Goal: Task Accomplishment & Management: Complete application form

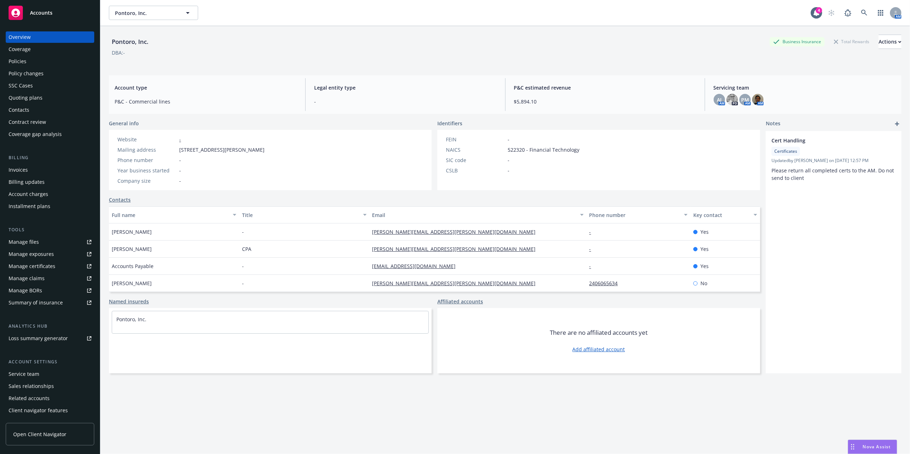
click at [36, 61] on div "Policies" at bounding box center [50, 61] width 83 height 11
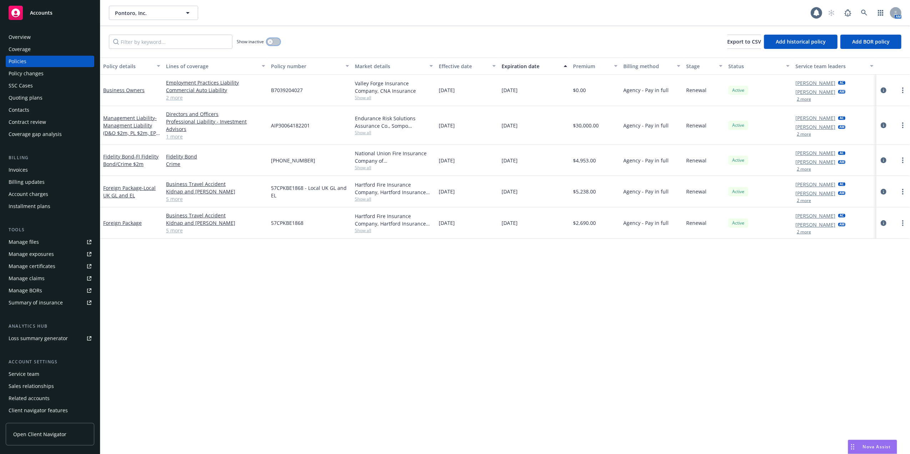
click at [272, 43] on div "button" at bounding box center [270, 41] width 5 height 5
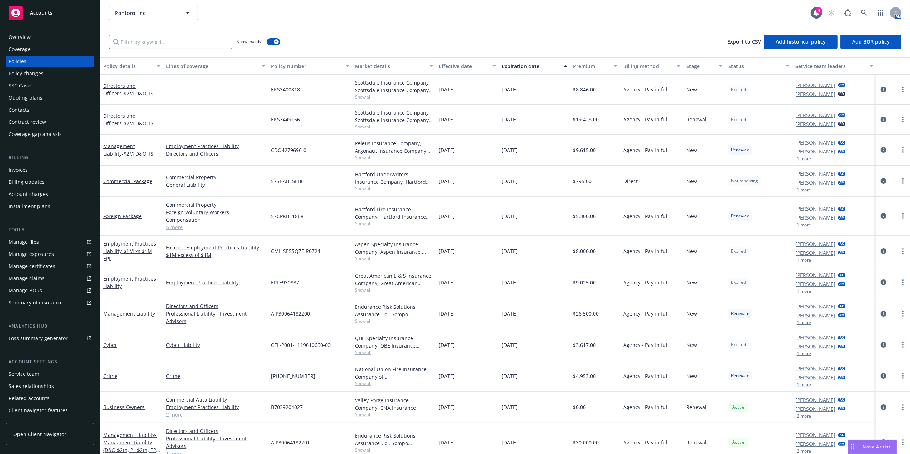
click at [202, 43] on input "Filter by keyword..." at bounding box center [171, 42] width 124 height 14
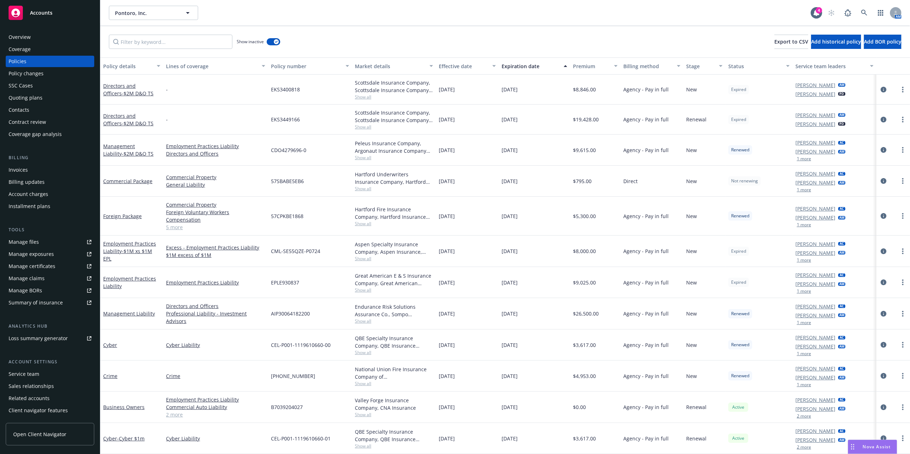
drag, startPoint x: 0, startPoint y: 0, endPoint x: 31, endPoint y: 172, distance: 174.8
click at [31, 172] on div "Invoices" at bounding box center [50, 169] width 83 height 11
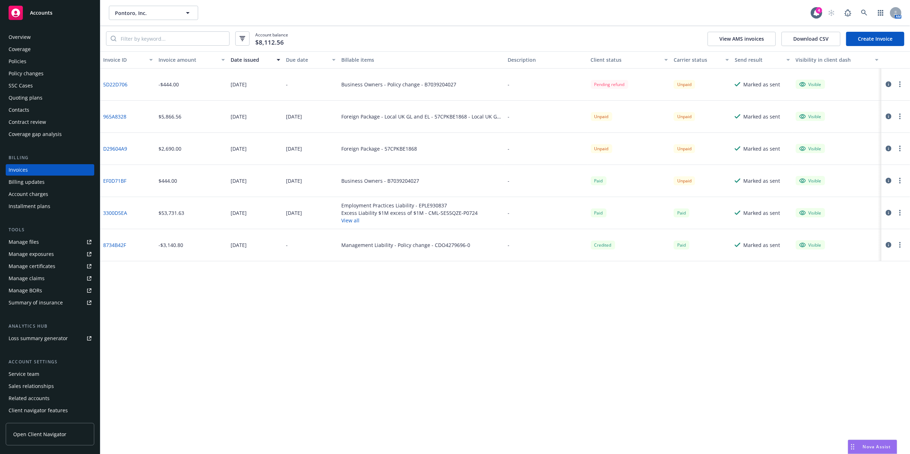
click at [860, 39] on link "Create Invoice" at bounding box center [875, 39] width 58 height 14
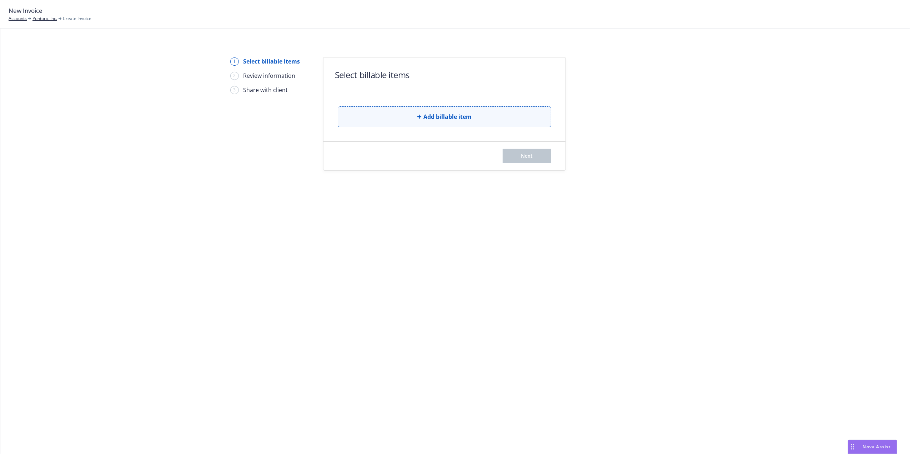
click at [425, 117] on span "Add billable item" at bounding box center [447, 116] width 48 height 9
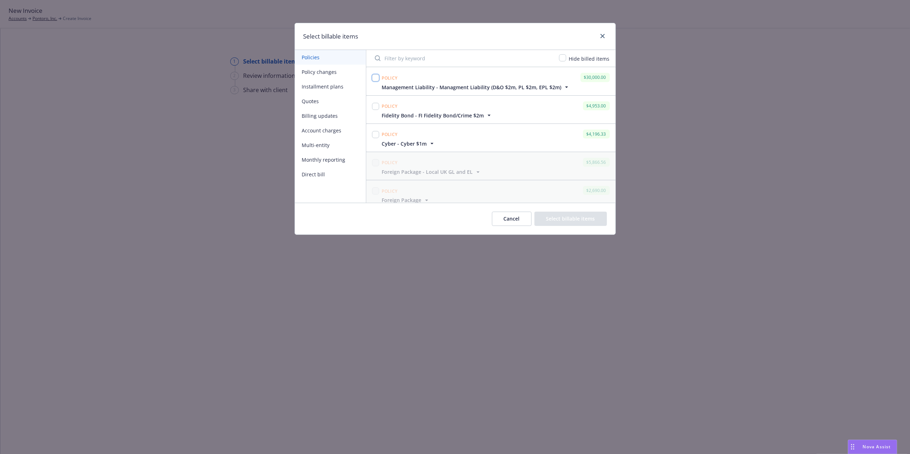
click at [373, 79] on input "checkbox" at bounding box center [375, 77] width 7 height 7
checkbox input "true"
click at [376, 106] on input "checkbox" at bounding box center [375, 106] width 7 height 7
checkbox input "true"
click at [377, 136] on input "checkbox" at bounding box center [375, 134] width 7 height 7
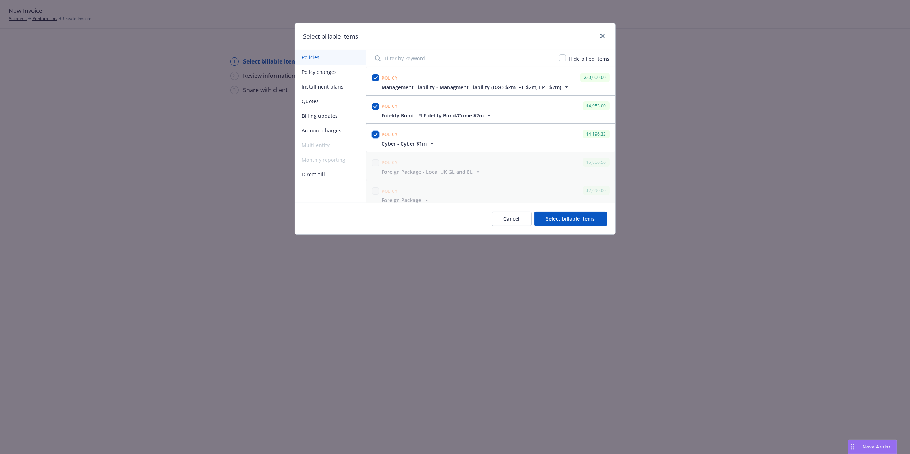
checkbox input "true"
click at [416, 143] on span "Cyber - Cyber $1m" at bounding box center [404, 143] width 45 height 7
click at [453, 113] on span "Fidelity Bond - FI Fidelity Bond/Crime $2m" at bounding box center [433, 115] width 102 height 7
click at [447, 86] on span "Management Liability - Managment Liability (D&O $2m, PL $2m, EPL $2m)" at bounding box center [472, 87] width 180 height 7
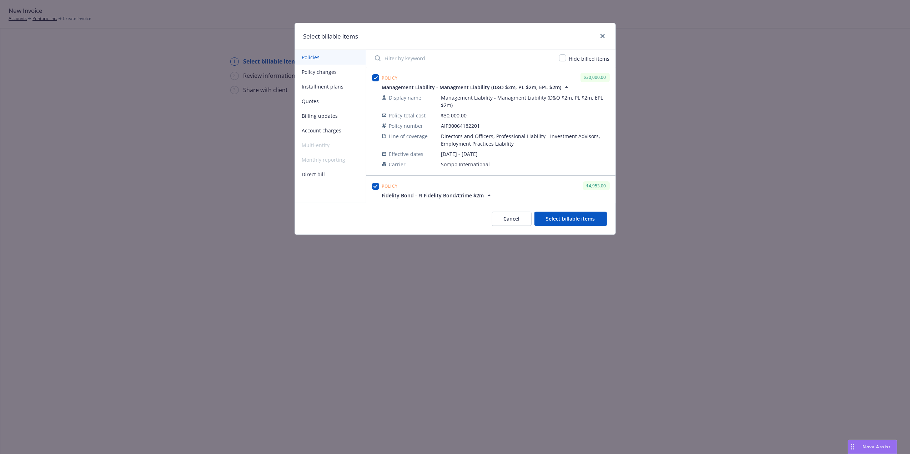
click at [574, 215] on button "Select billable items" at bounding box center [570, 219] width 72 height 14
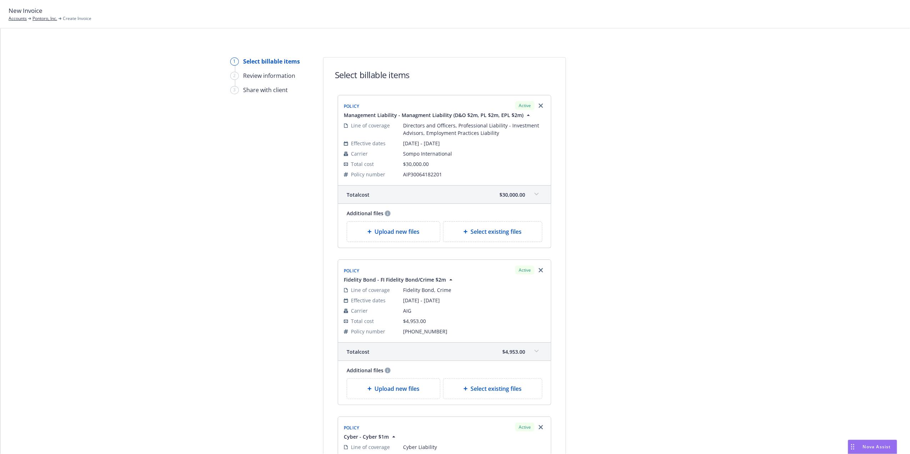
click at [417, 174] on span "AIP30064182201" at bounding box center [474, 174] width 142 height 7
click at [417, 173] on span "AIP30064182201" at bounding box center [474, 174] width 142 height 7
click at [428, 172] on span "AIP30064182201" at bounding box center [474, 174] width 142 height 7
copy span "AIP30064182201"
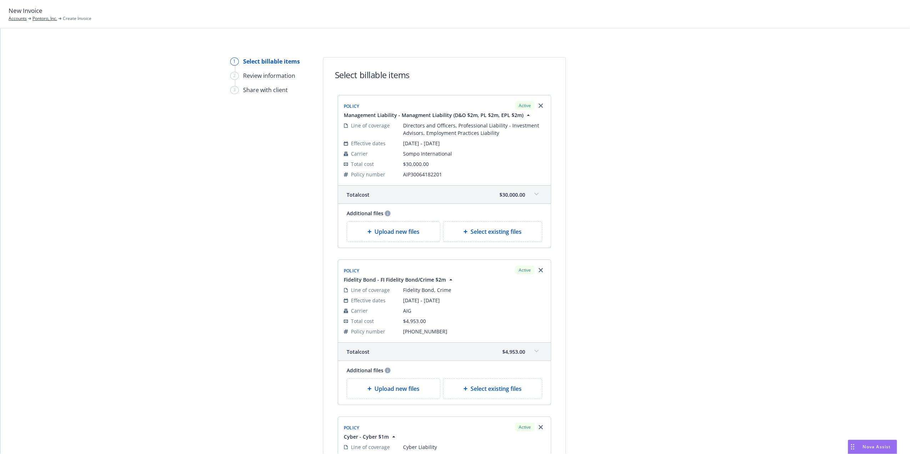
click at [412, 335] on span "01-818-91-43" at bounding box center [474, 331] width 142 height 7
copy span "01-818-91-43"
click at [524, 350] on div "Total cost $4,953.00" at bounding box center [444, 352] width 213 height 18
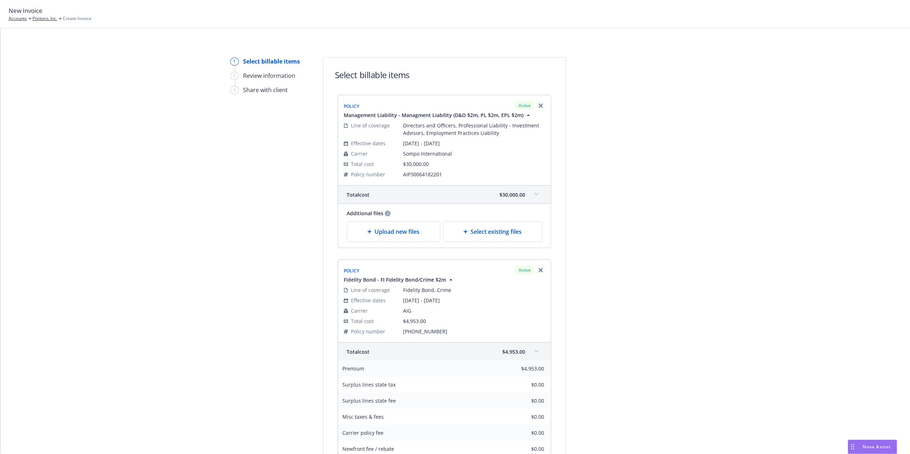
drag, startPoint x: 833, startPoint y: 253, endPoint x: 831, endPoint y: 280, distance: 27.2
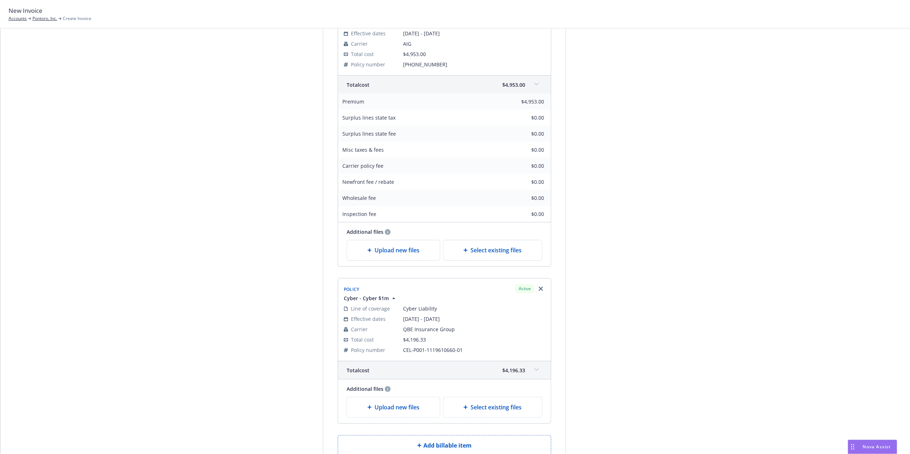
scroll to position [269, 0]
click at [539, 368] on div "Total cost $4,196.33" at bounding box center [444, 369] width 213 height 18
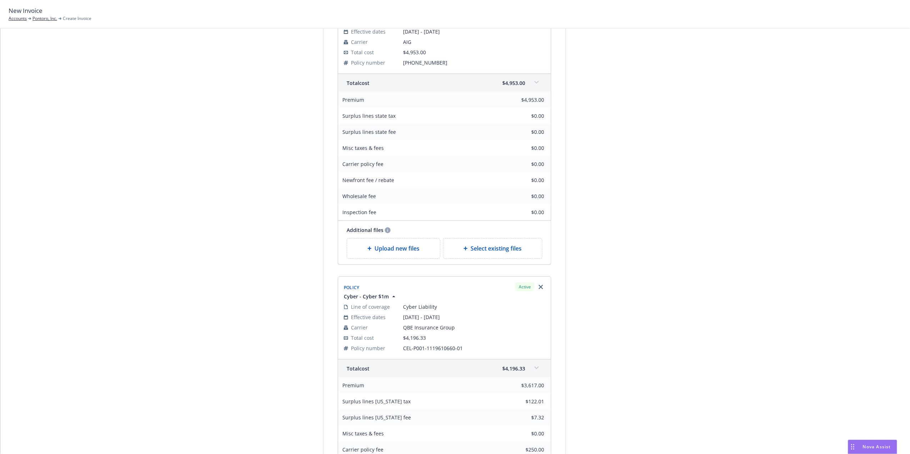
click at [435, 346] on span "CEL-P001-1119610660-01" at bounding box center [474, 348] width 142 height 7
copy span "CEL-P001-1119610660-01"
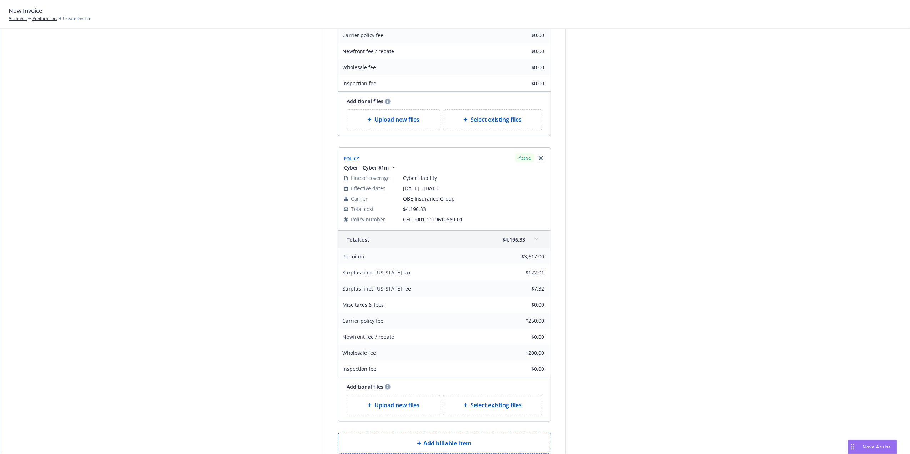
scroll to position [489, 0]
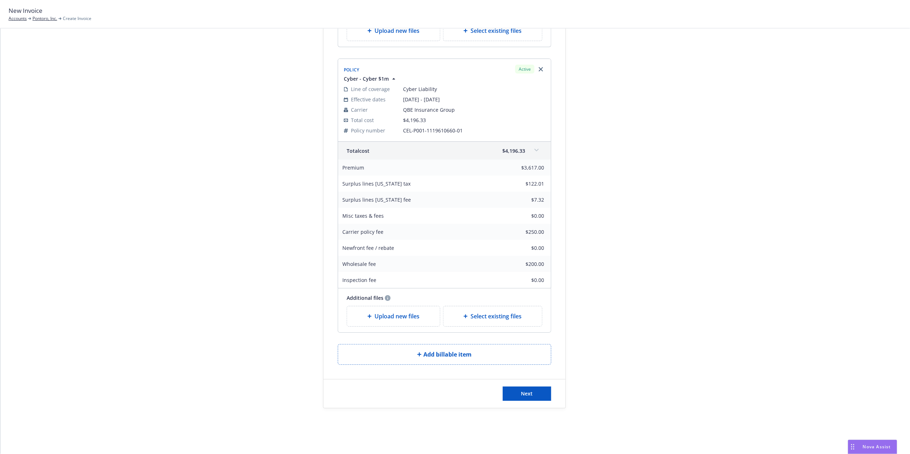
drag, startPoint x: 636, startPoint y: 232, endPoint x: 636, endPoint y: 251, distance: 18.6
click at [537, 147] on span at bounding box center [536, 150] width 11 height 11
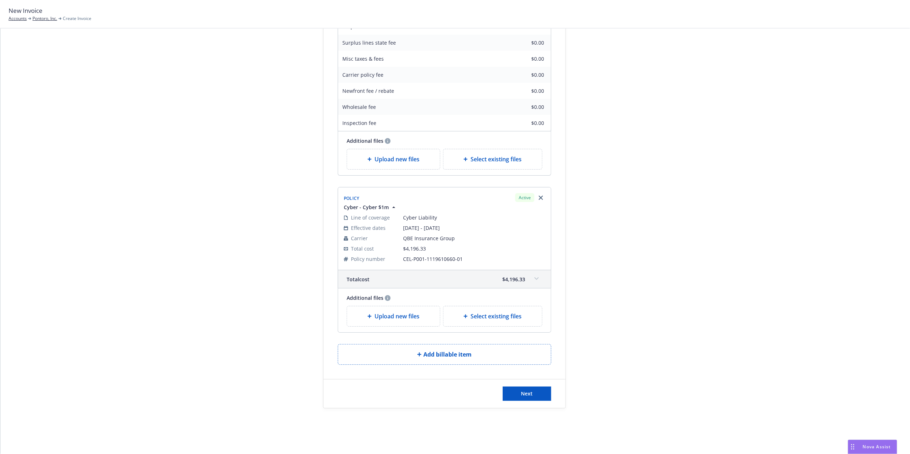
scroll to position [361, 0]
click at [543, 393] on button "Next" at bounding box center [527, 394] width 49 height 14
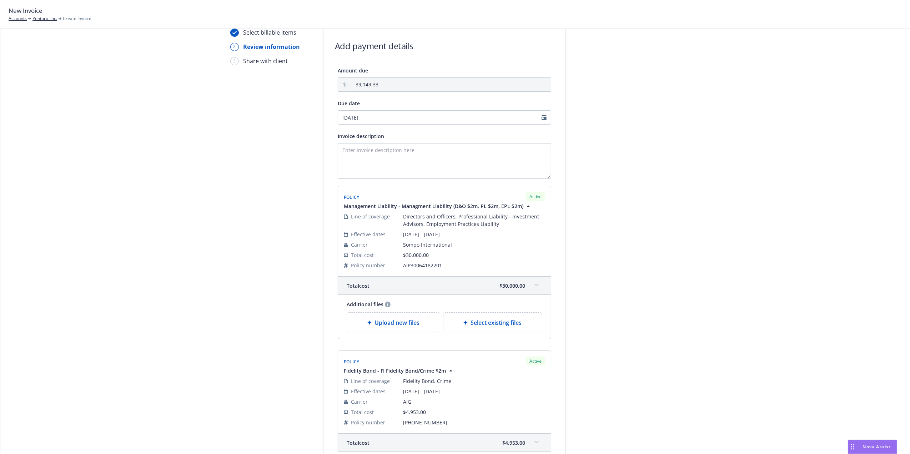
scroll to position [0, 0]
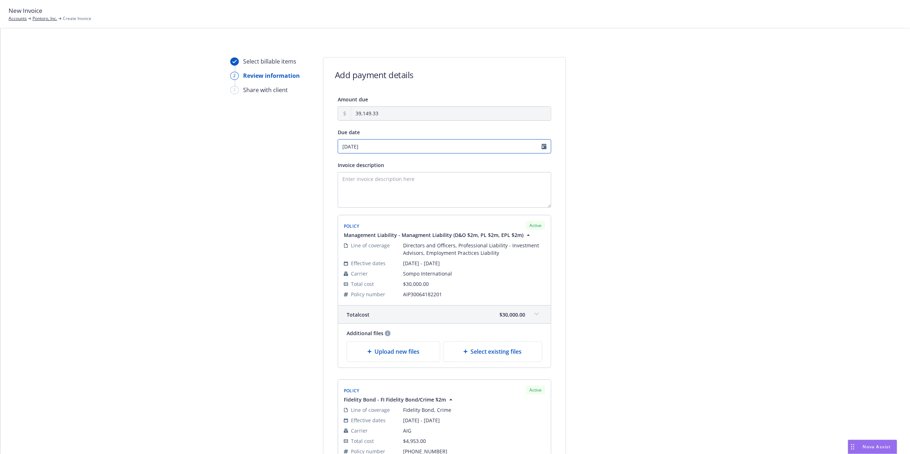
click at [538, 147] on input "09/03/2025" at bounding box center [445, 146] width 214 height 14
select select "September"
select select "2025"
click at [340, 164] on link "chevronLeft" at bounding box center [340, 161] width 9 height 9
select select "August"
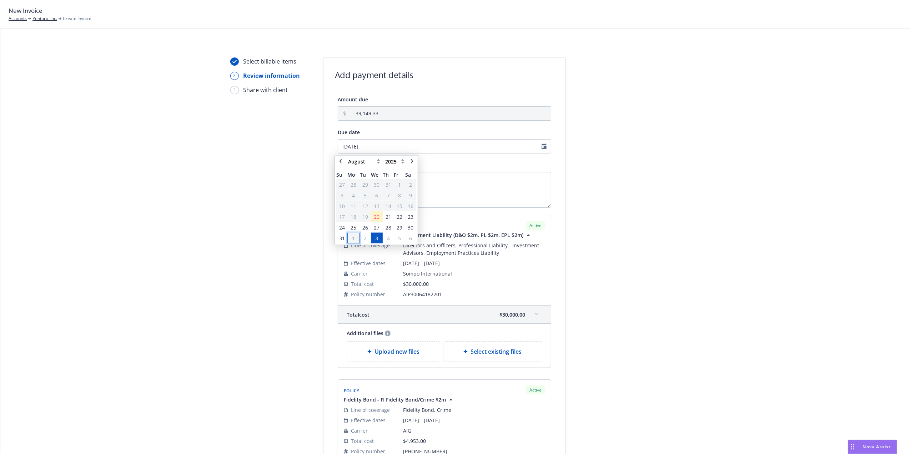
click at [356, 236] on span "1" at bounding box center [353, 238] width 11 height 9
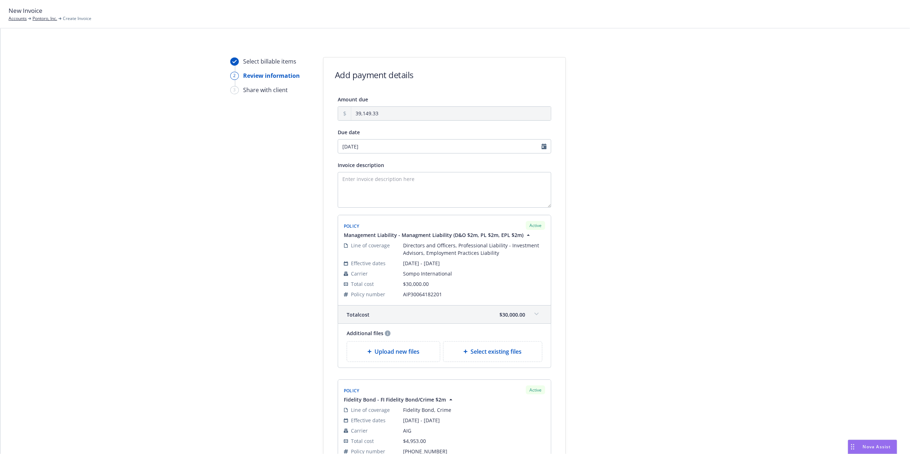
type input "09/01/2025"
click at [747, 166] on div "Select billable items 2 Review information 3 Share with client Add payment deta…" at bounding box center [455, 391] width 893 height 669
click at [543, 150] on input "09/01/2025" at bounding box center [445, 146] width 214 height 14
select select "September"
select select "2025"
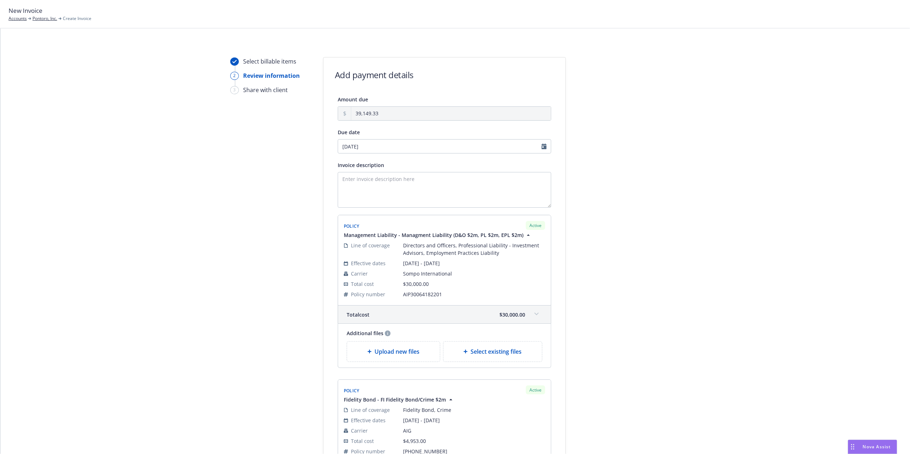
click at [680, 156] on div "Select billable items 2 Review information 3 Share with client Add payment deta…" at bounding box center [455, 391] width 893 height 669
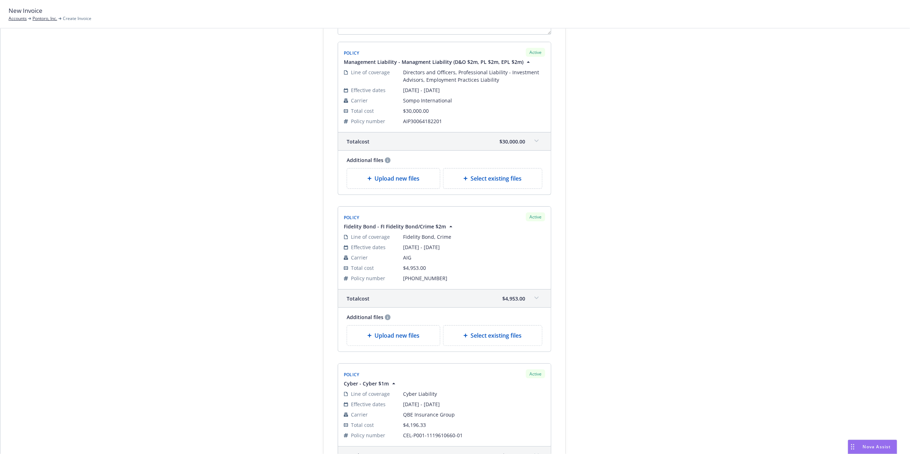
scroll to position [320, 0]
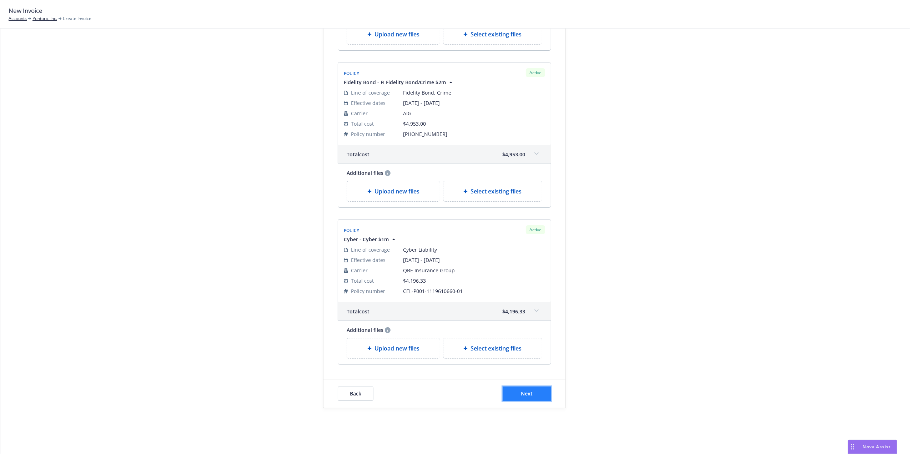
click at [508, 396] on button "Next" at bounding box center [527, 394] width 49 height 14
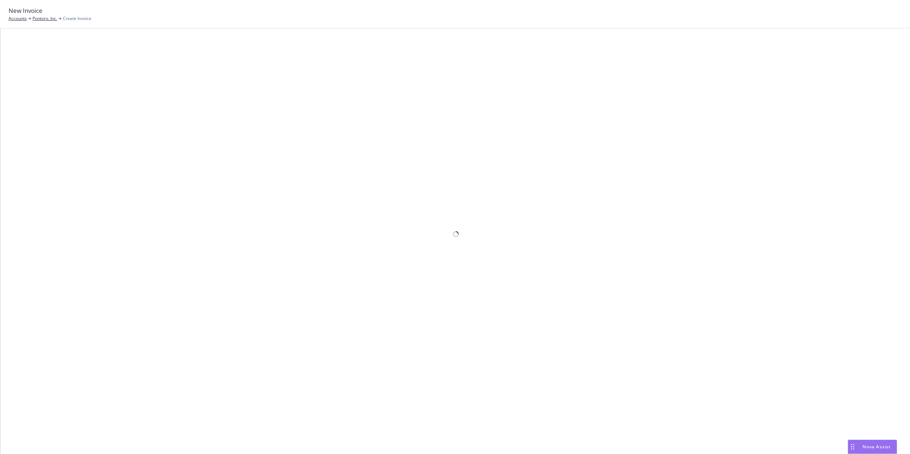
scroll to position [21, 0]
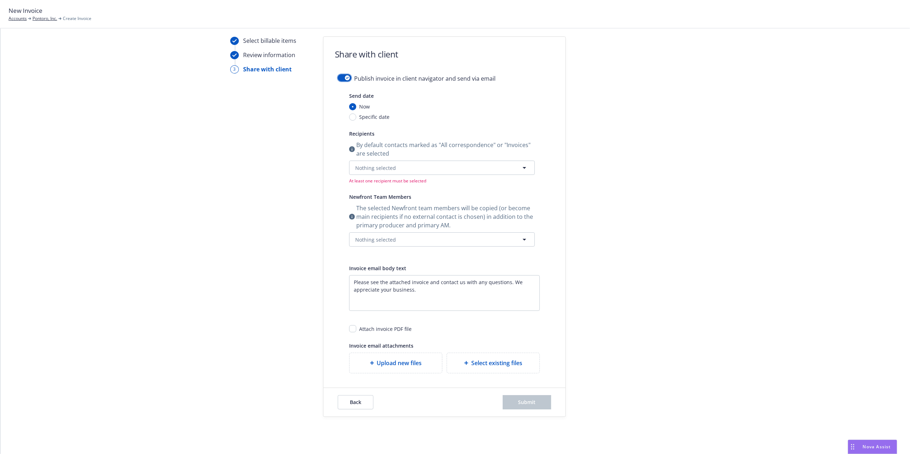
click at [345, 75] on button "button" at bounding box center [345, 77] width 14 height 7
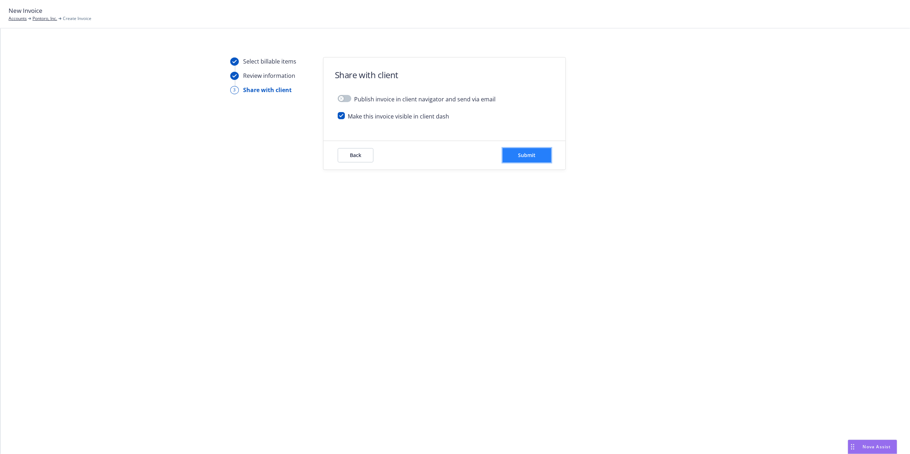
click at [526, 158] on span "Submit" at bounding box center [526, 155] width 17 height 7
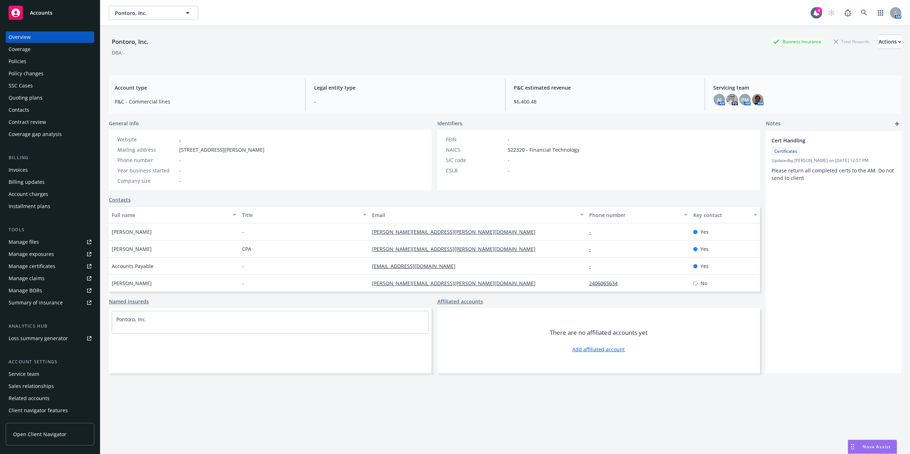
click at [53, 64] on div "Policies" at bounding box center [50, 61] width 83 height 11
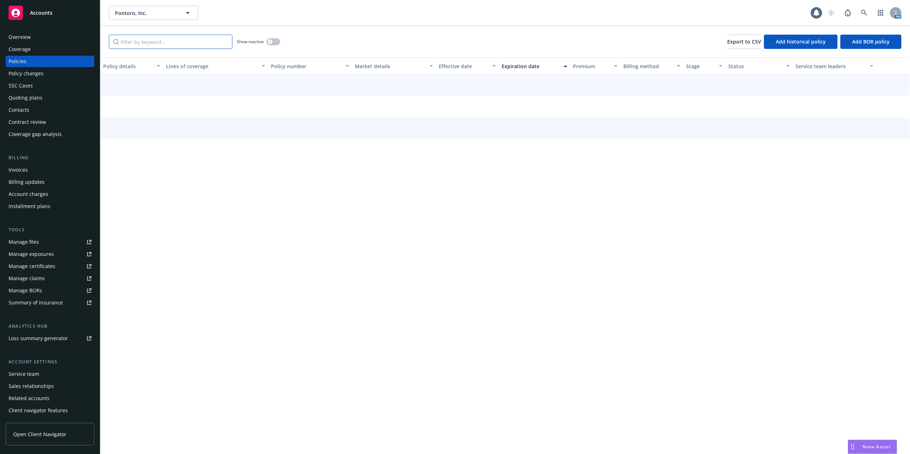
click at [179, 39] on input "Filter by keyword..." at bounding box center [171, 42] width 124 height 14
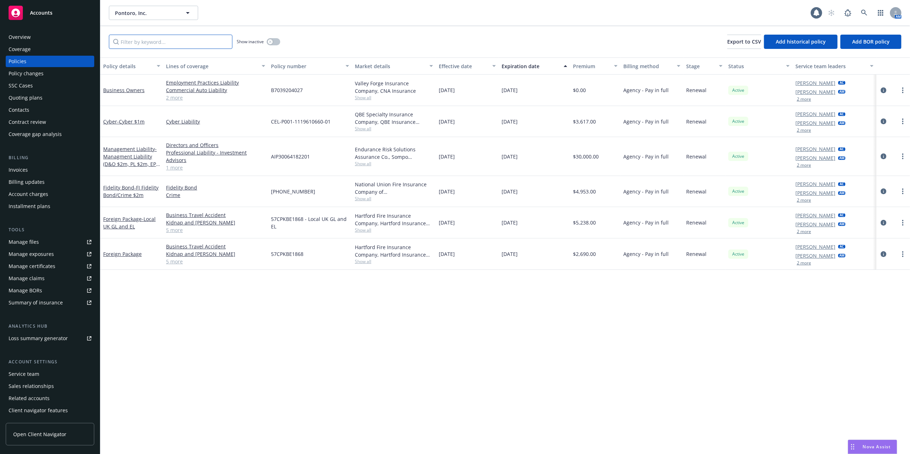
paste input "AIP30064182201"
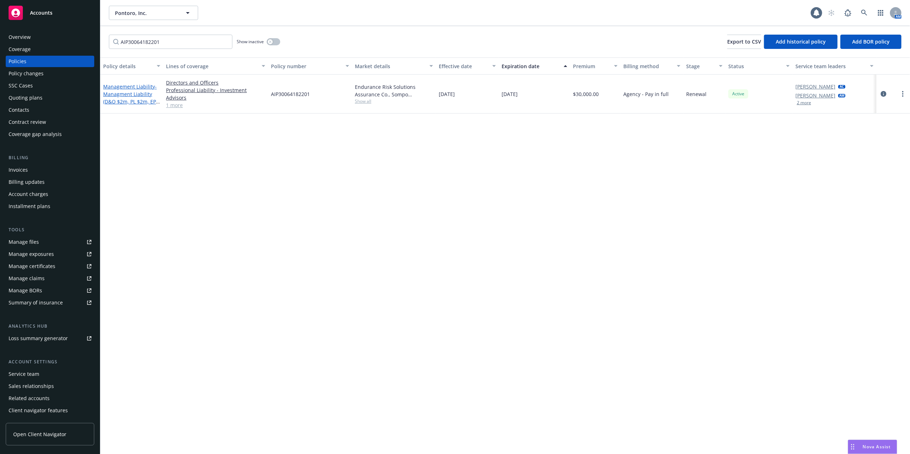
click at [124, 85] on link "Management Liability - Managment Liability (D&O $2m, PL $2m, EPL $2m)" at bounding box center [130, 97] width 55 height 29
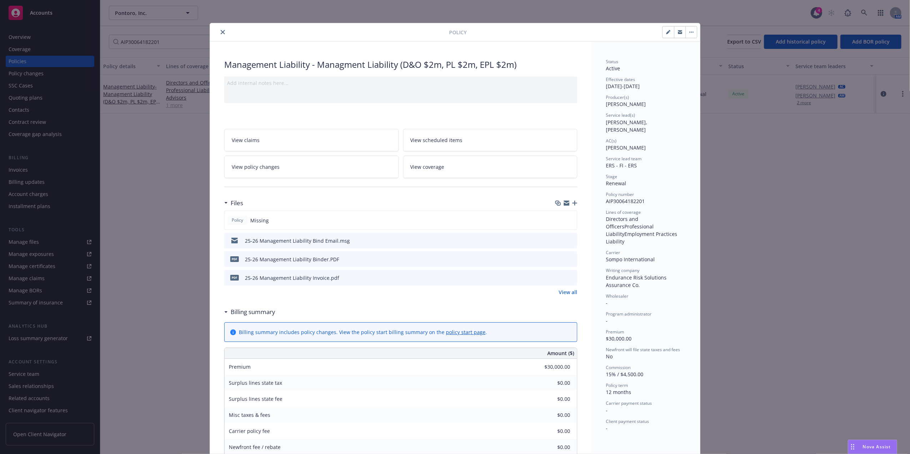
click at [568, 277] on icon "preview file" at bounding box center [570, 277] width 6 height 5
click at [567, 257] on icon "preview file" at bounding box center [570, 258] width 6 height 5
click at [221, 32] on icon "close" at bounding box center [223, 32] width 4 height 4
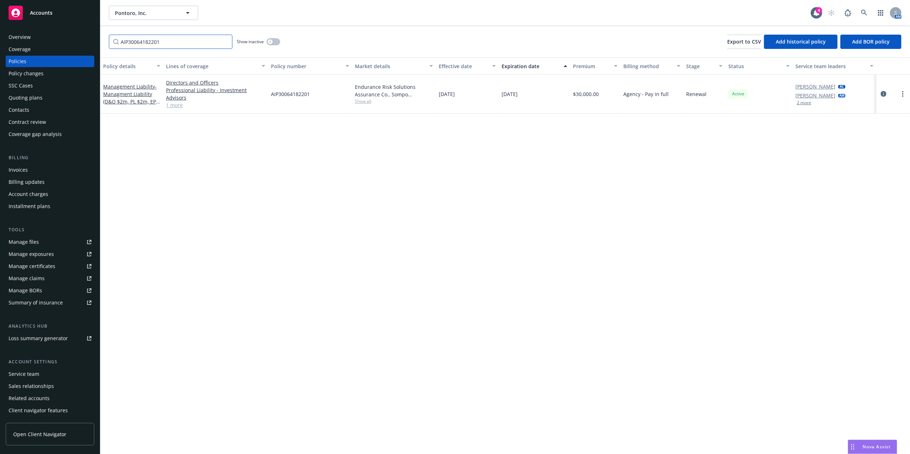
click at [155, 39] on input "AIP30064182201" at bounding box center [171, 42] width 124 height 14
click at [151, 44] on input "AIP30064182201" at bounding box center [171, 42] width 124 height 14
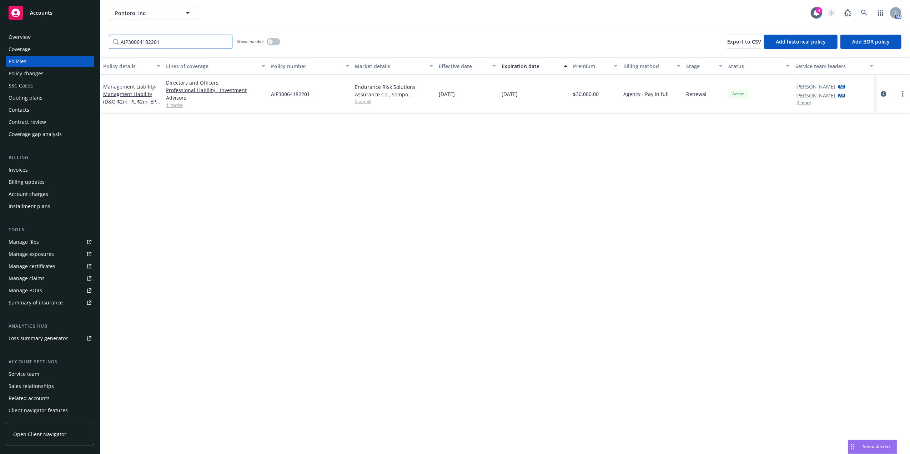
paste input "01-818-91-43"
click at [134, 94] on span "- FI Fidelity Bond/Crime $2m" at bounding box center [130, 90] width 55 height 14
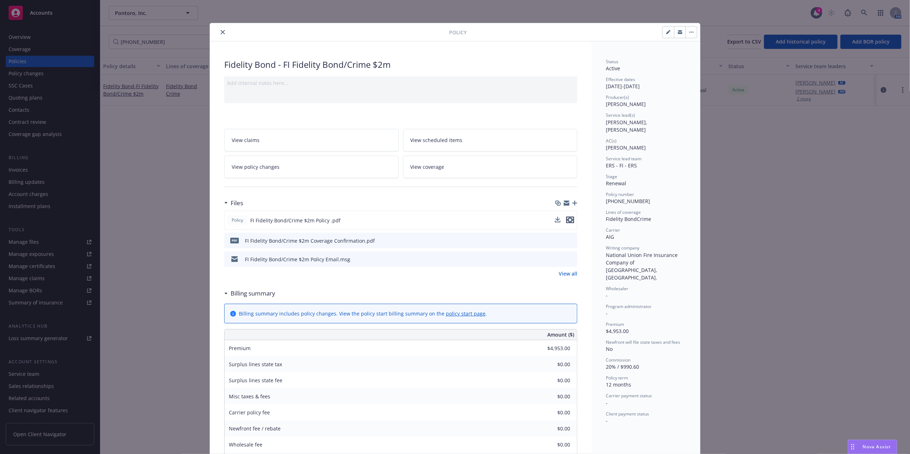
click at [567, 221] on icon "preview file" at bounding box center [570, 219] width 6 height 5
click at [219, 29] on button "close" at bounding box center [223, 32] width 9 height 9
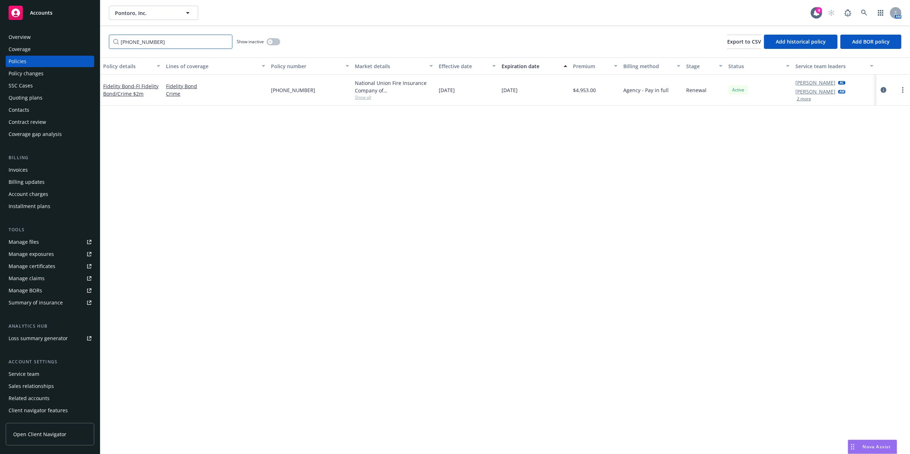
click at [154, 43] on input "01-818-91-43" at bounding box center [171, 42] width 124 height 14
paste input "CEL-P001-1119610660-01"
type input "CEL-P001-1119610660-01"
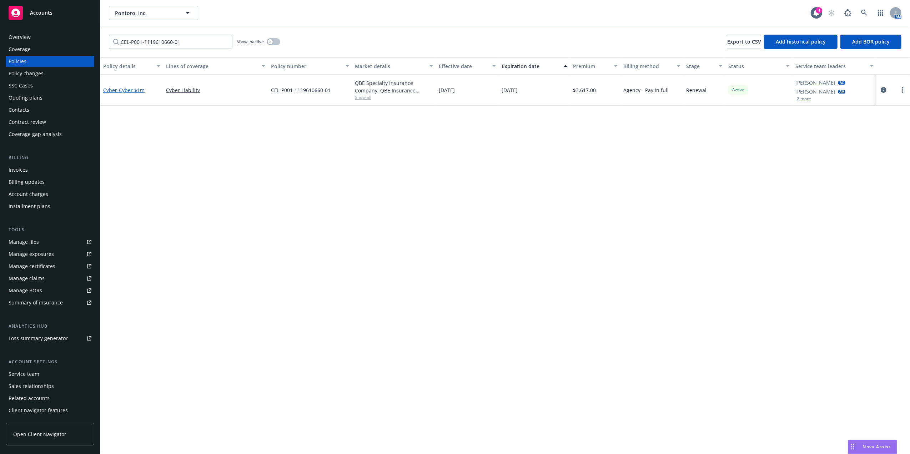
click at [133, 89] on span "- Cyber $1m" at bounding box center [130, 90] width 27 height 7
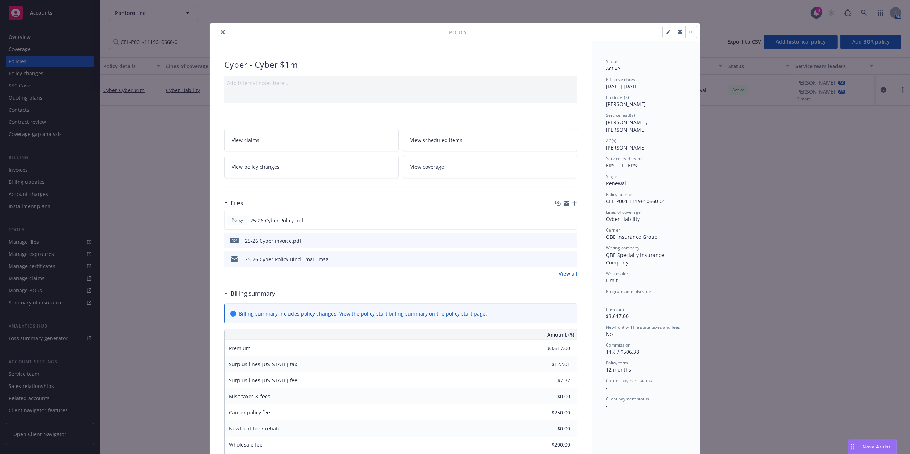
click at [568, 237] on button at bounding box center [571, 240] width 6 height 7
click at [567, 241] on icon "preview file" at bounding box center [570, 240] width 6 height 5
drag, startPoint x: 221, startPoint y: 31, endPoint x: 172, endPoint y: 107, distance: 89.9
click at [221, 31] on icon "close" at bounding box center [223, 32] width 4 height 4
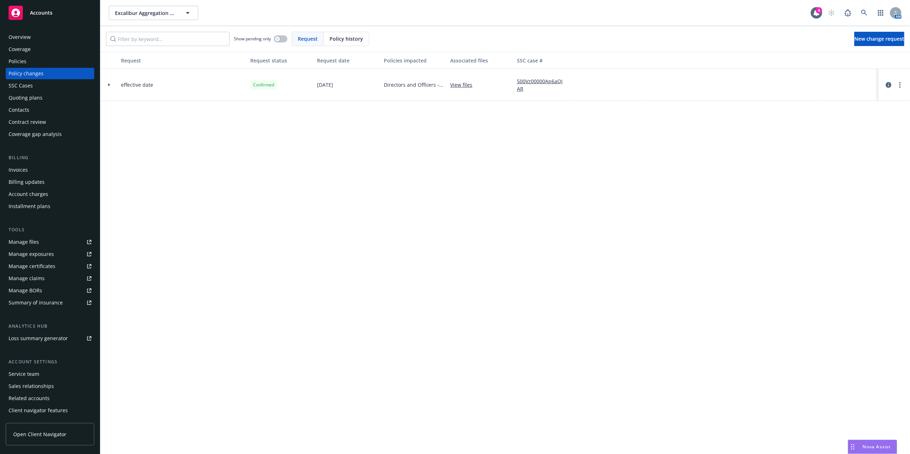
click at [25, 65] on div "Policies" at bounding box center [18, 61] width 18 height 11
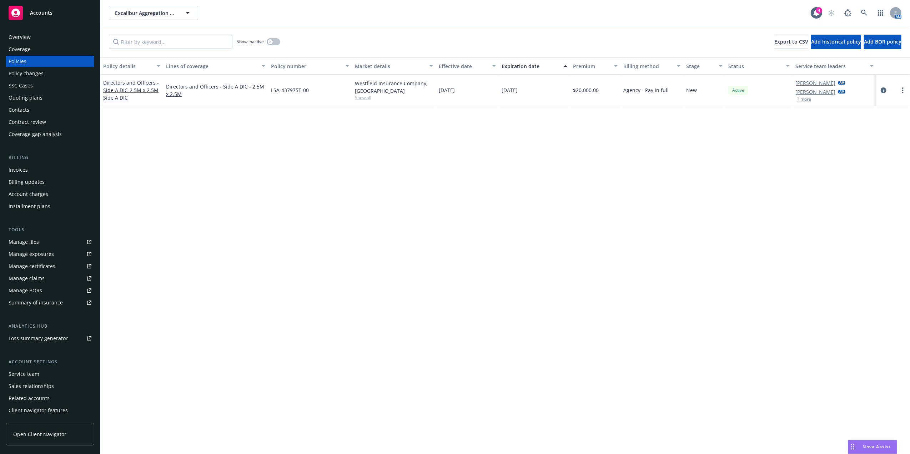
click at [35, 169] on div "Invoices" at bounding box center [50, 169] width 83 height 11
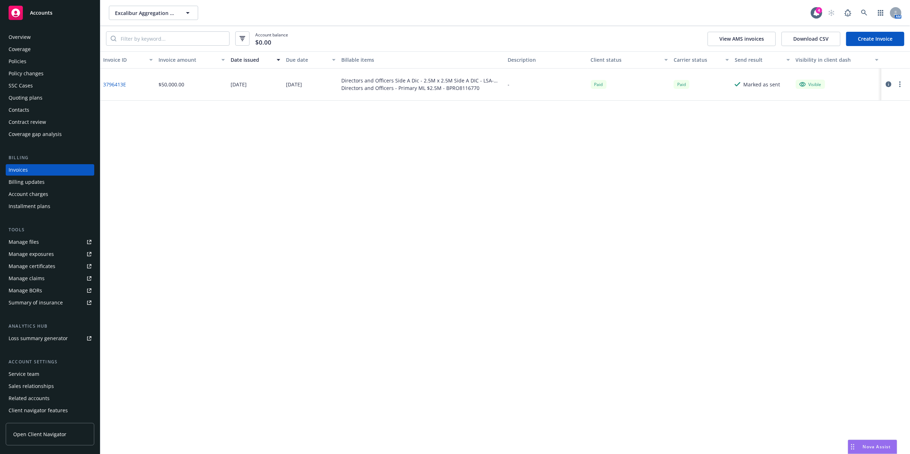
click at [890, 35] on link "Create Invoice" at bounding box center [875, 39] width 58 height 14
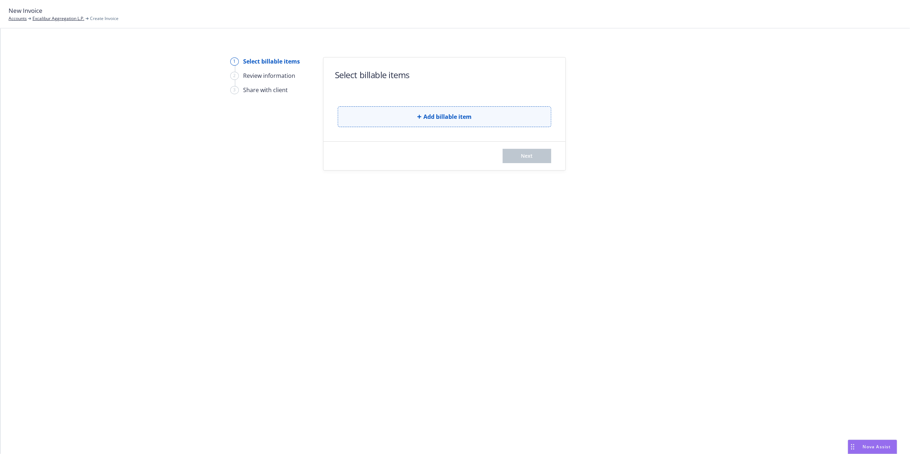
click at [393, 114] on button "Add billable item" at bounding box center [445, 116] width 214 height 21
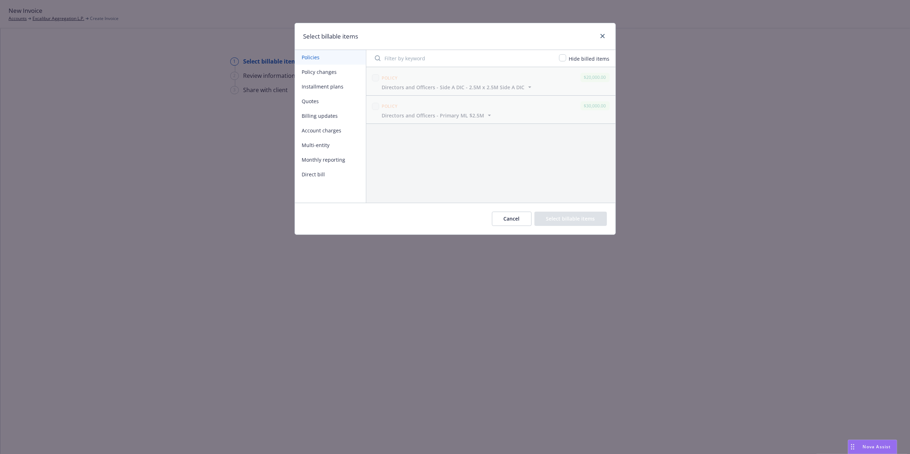
click at [311, 72] on button "Policy changes" at bounding box center [330, 72] width 71 height 15
click at [513, 216] on button "Cancel" at bounding box center [512, 219] width 40 height 14
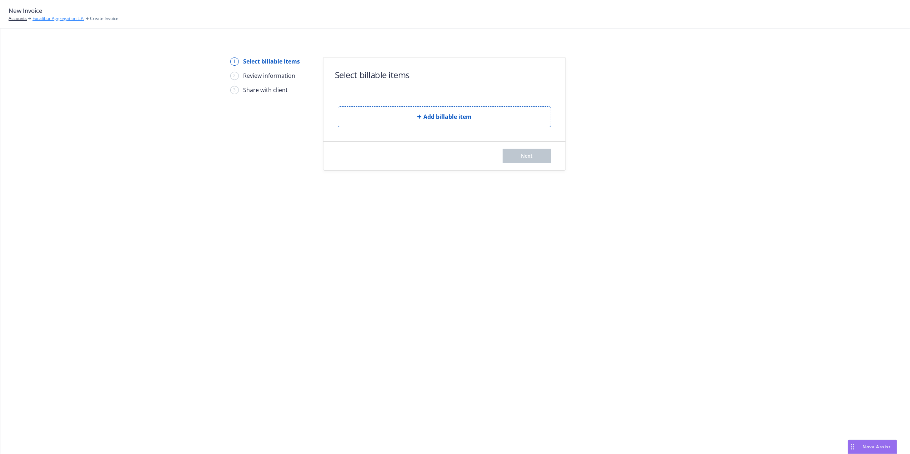
click at [48, 16] on link "Excalibur Aggregation L.P." at bounding box center [58, 18] width 52 height 6
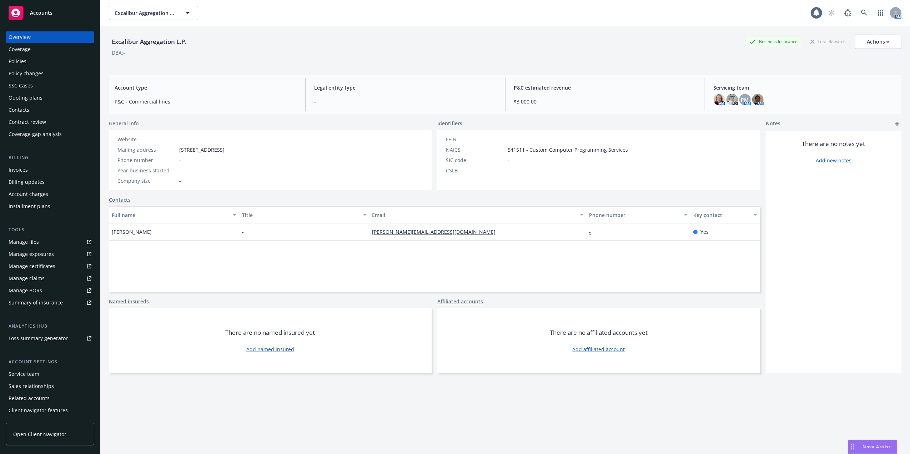
click at [34, 61] on div "Policies" at bounding box center [50, 61] width 83 height 11
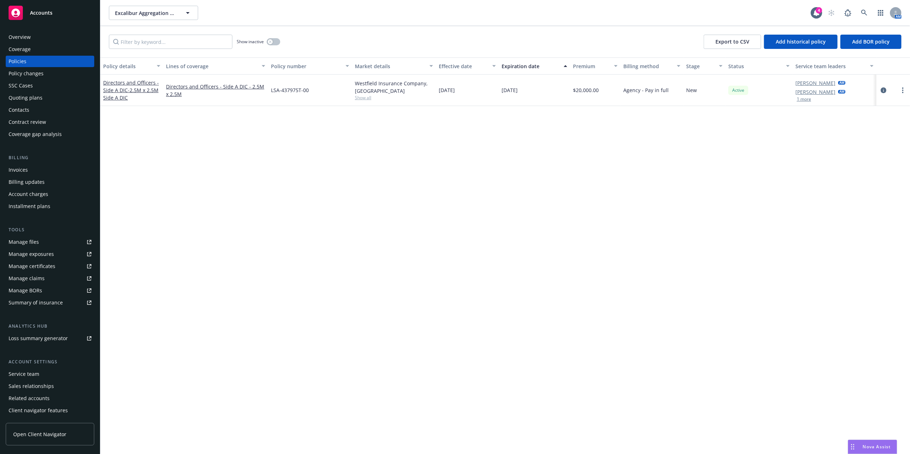
click at [46, 72] on div "Policy changes" at bounding box center [50, 73] width 83 height 11
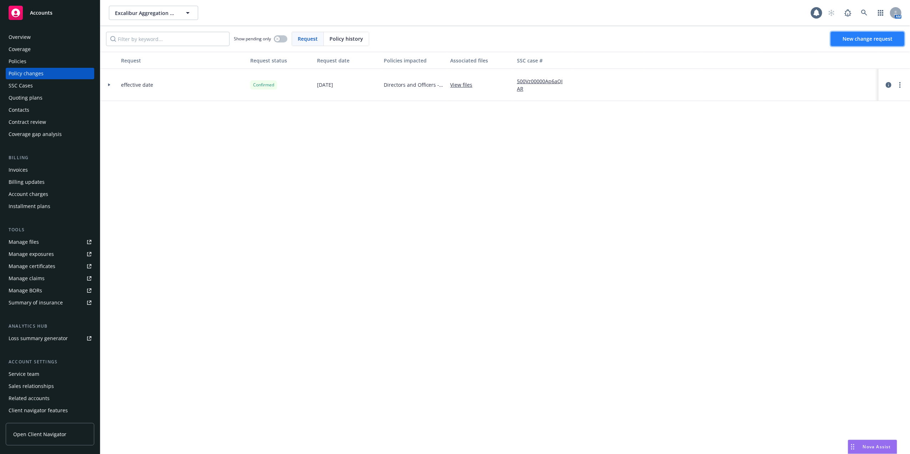
click at [860, 40] on span "New change request" at bounding box center [868, 38] width 50 height 7
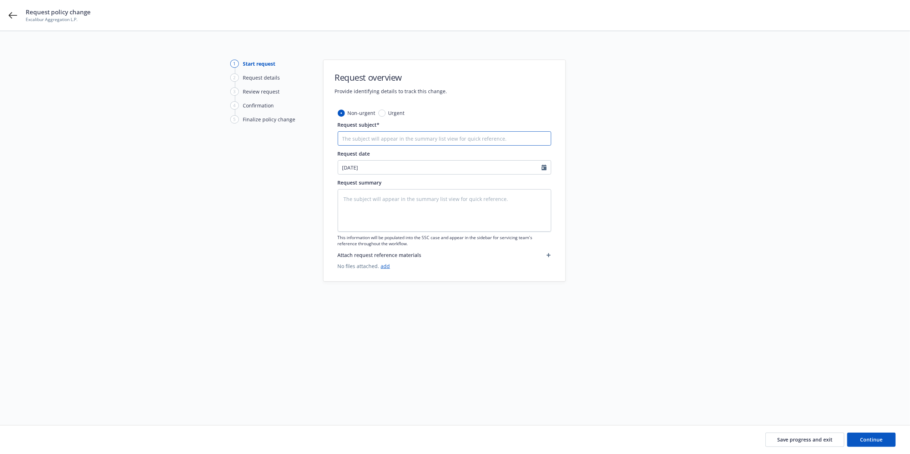
drag, startPoint x: 383, startPoint y: 139, endPoint x: 376, endPoint y: 139, distance: 6.8
click at [381, 139] on input "Request subject*" at bounding box center [445, 138] width 214 height 14
type textarea "x"
type input "P"
type textarea "x"
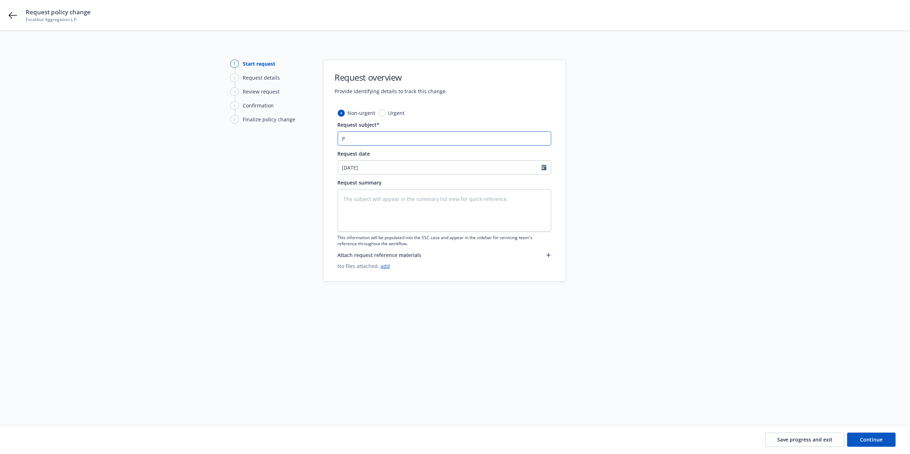
type input "Po"
type textarea "x"
type input "Pol"
type textarea "x"
type input "Poli"
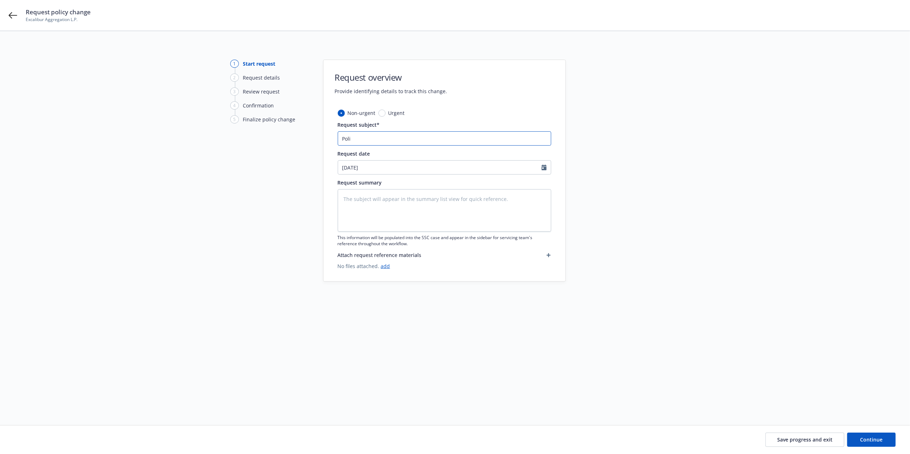
type textarea "x"
type input "Policy"
type textarea "x"
type input "Policy"
click at [16, 14] on icon at bounding box center [13, 15] width 9 height 9
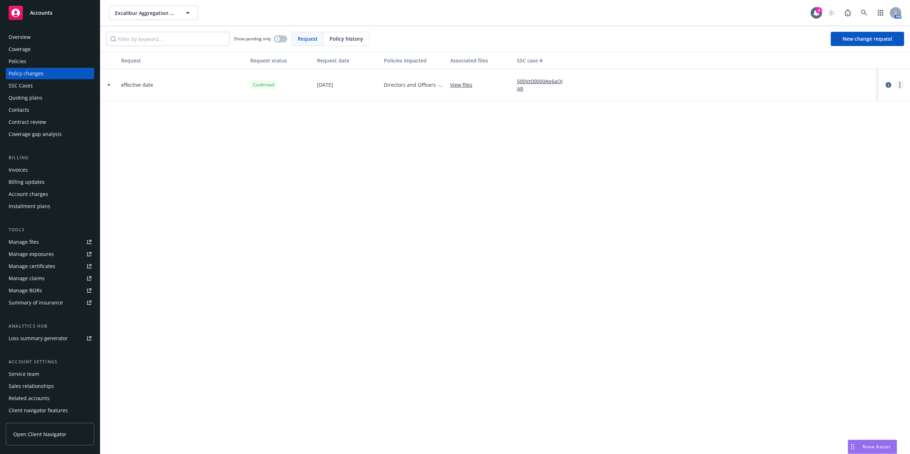
click at [903, 86] on link "more" at bounding box center [900, 85] width 9 height 9
click at [443, 204] on div "Request Request status Request date Policies impacted Associated files SSC case…" at bounding box center [505, 253] width 810 height 402
click at [21, 54] on div "Coverage" at bounding box center [20, 49] width 22 height 11
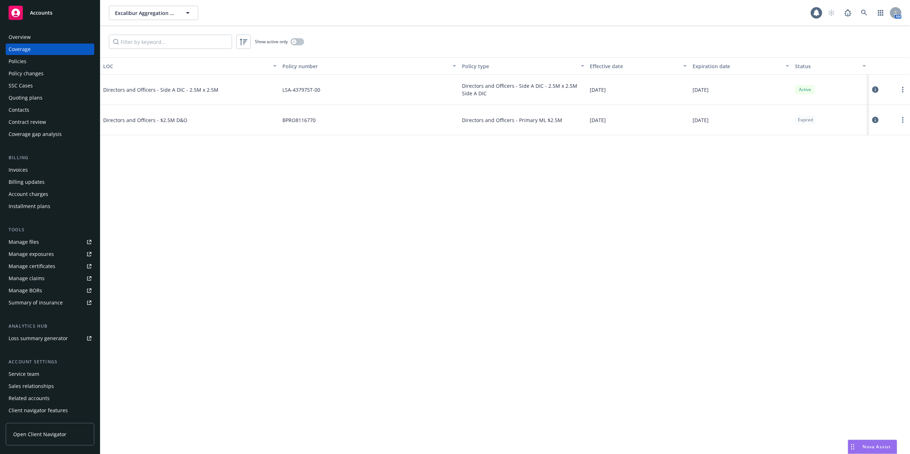
click at [24, 61] on div "Policies" at bounding box center [18, 61] width 18 height 11
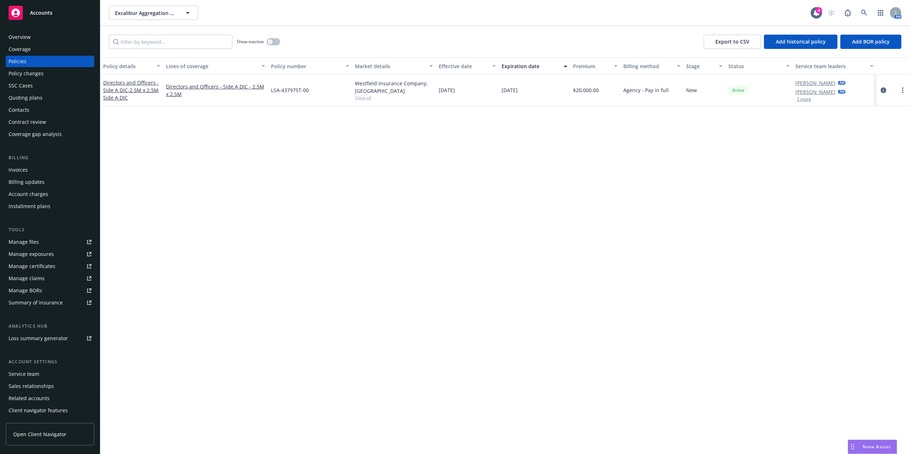
click at [36, 75] on div "Policy changes" at bounding box center [26, 73] width 35 height 11
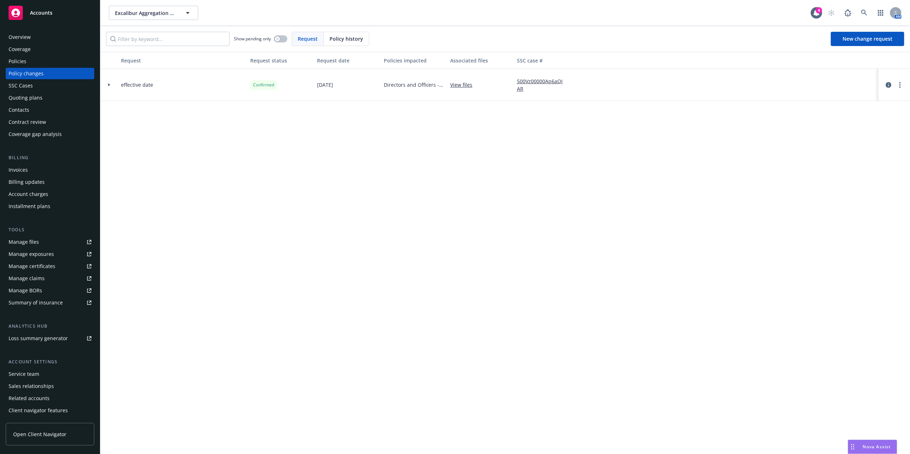
click at [34, 63] on div "Policies" at bounding box center [50, 61] width 83 height 11
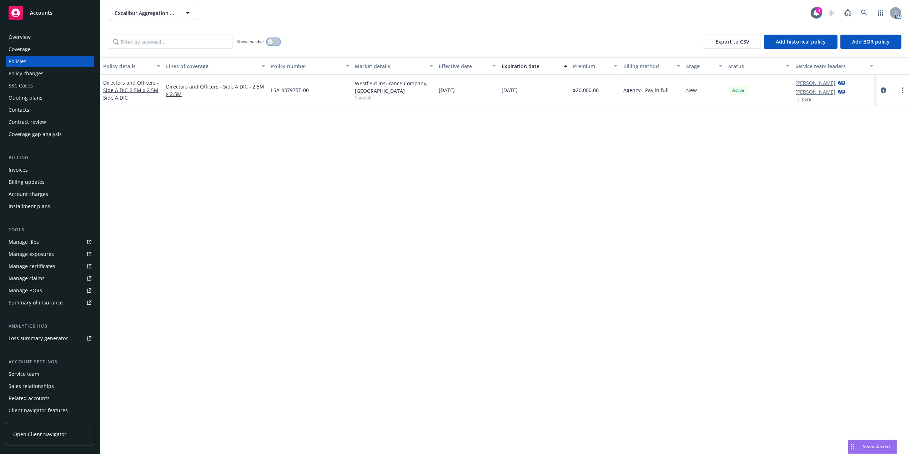
drag, startPoint x: 273, startPoint y: 45, endPoint x: 267, endPoint y: 46, distance: 6.2
click at [272, 45] on button "button" at bounding box center [274, 41] width 14 height 7
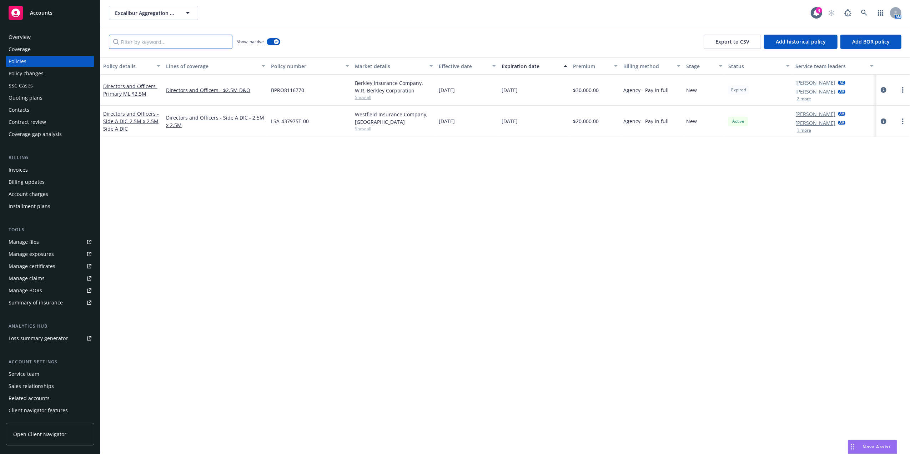
click at [186, 44] on input "Filter by keyword..." at bounding box center [171, 42] width 124 height 14
paste input "BPRO8116770"
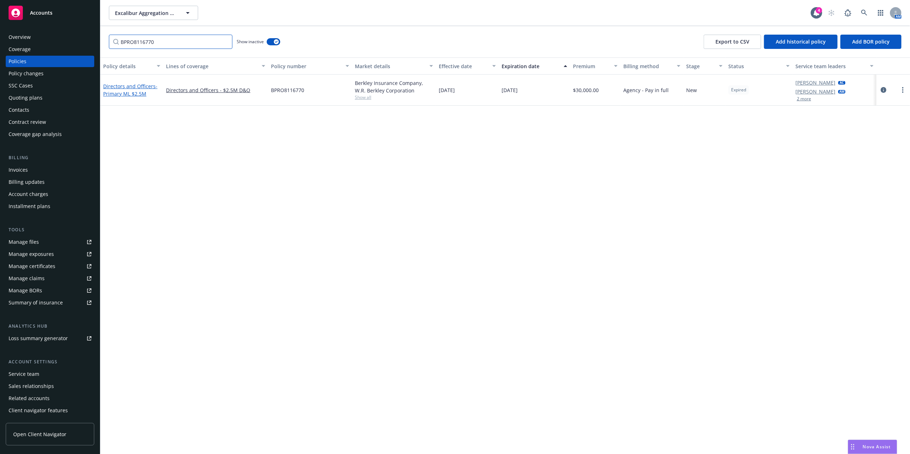
type input "BPRO8116770"
click at [117, 92] on span "- Primary ML $2.5M" at bounding box center [130, 90] width 54 height 14
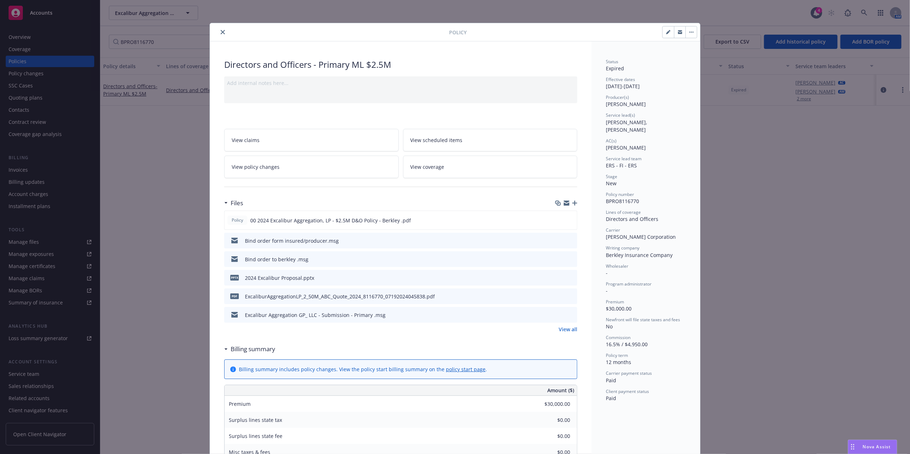
click at [689, 33] on button "button" at bounding box center [691, 31] width 11 height 11
click at [666, 30] on icon "button" at bounding box center [668, 32] width 4 height 4
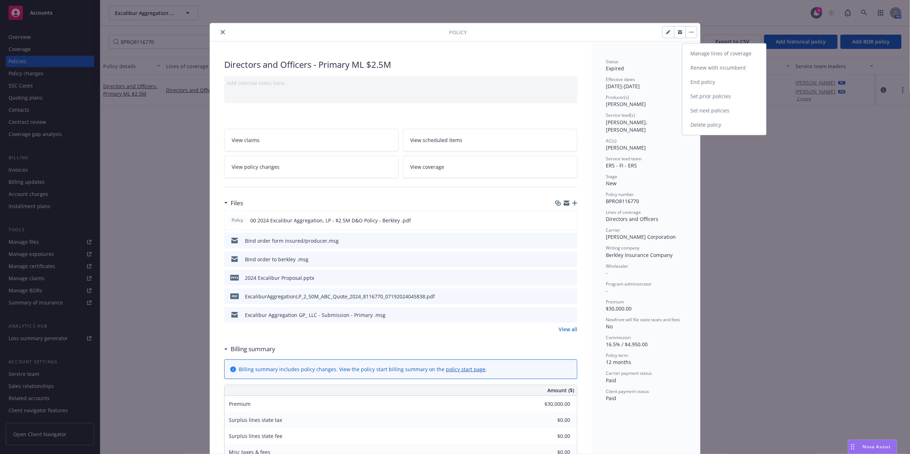
select select "NEW"
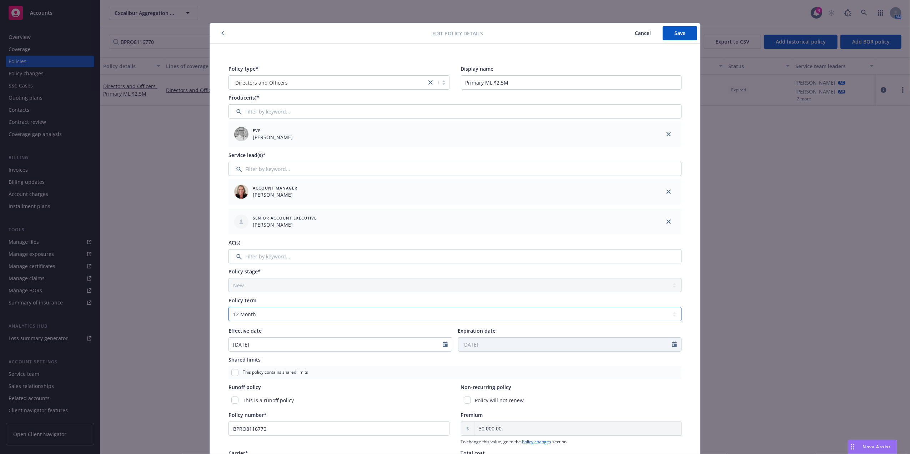
click at [246, 317] on select "Select policy term 12 Month 6 Month 4 Month 3 Month 2 Month 1 Month 36 Month (3…" at bounding box center [455, 314] width 453 height 14
select select "other"
click at [229, 307] on select "Select policy term 12 Month 6 Month 4 Month 3 Month 2 Month 1 Month 36 Month (3…" at bounding box center [455, 314] width 453 height 14
click at [672, 343] on icon "Calendar" at bounding box center [674, 345] width 5 height 6
select select "8"
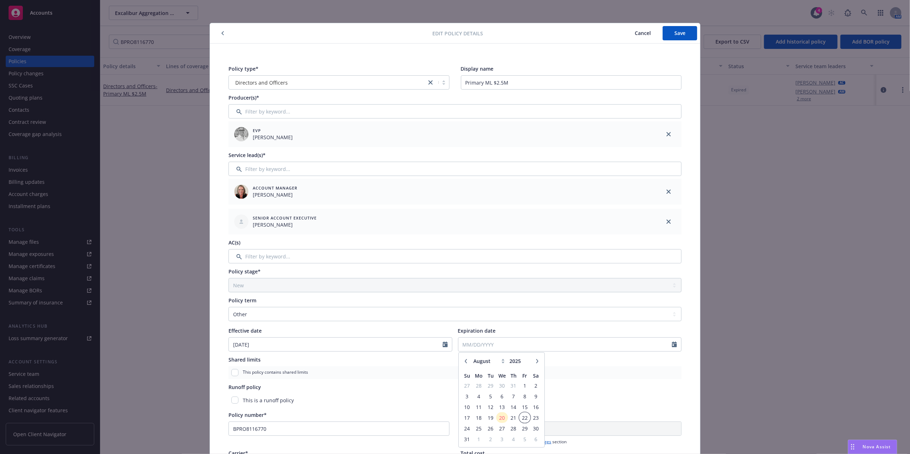
click at [523, 416] on span "22" at bounding box center [525, 417] width 10 height 9
type input "[DATE]"
click at [672, 29] on button "Save" at bounding box center [680, 33] width 35 height 14
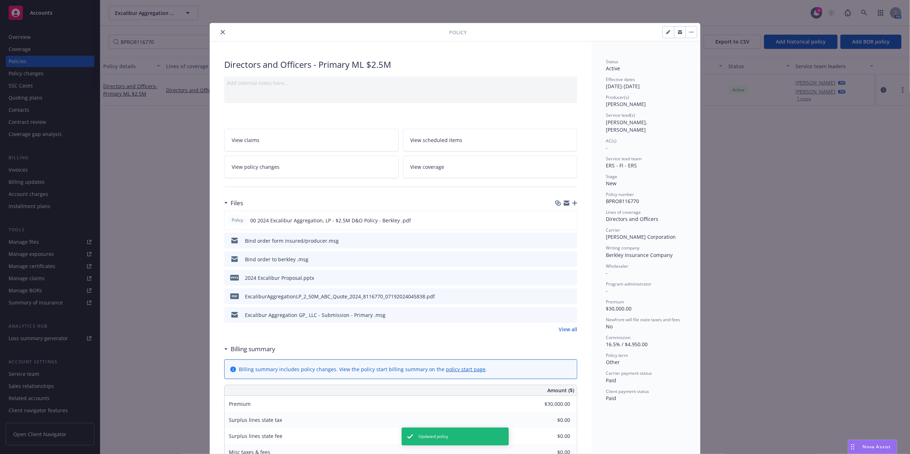
click at [221, 31] on icon "close" at bounding box center [223, 32] width 4 height 4
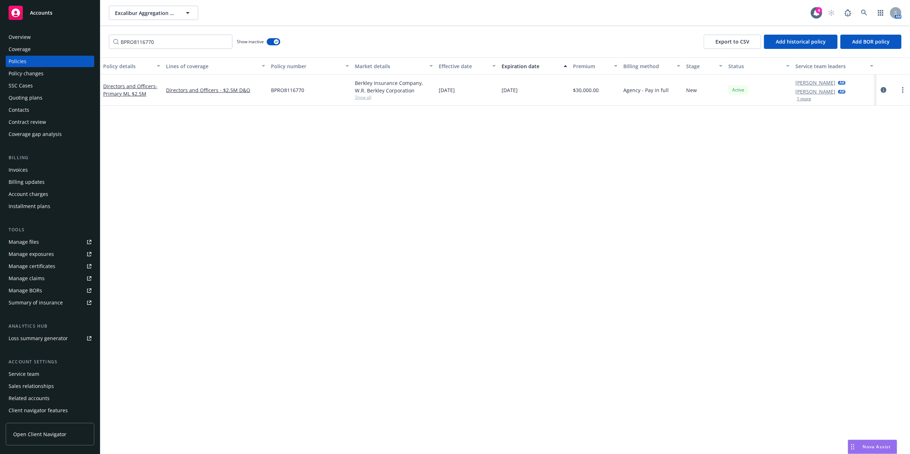
click at [261, 169] on div "Policy details Lines of coverage Policy number Market details Effective date Ex…" at bounding box center [505, 255] width 810 height 397
click at [276, 41] on icon "button" at bounding box center [276, 42] width 3 height 2
click at [249, 203] on div "Policy details Lines of coverage Policy number Market details Effective date Ex…" at bounding box center [505, 255] width 810 height 397
click at [19, 94] on div "Quoting plans" at bounding box center [26, 97] width 34 height 11
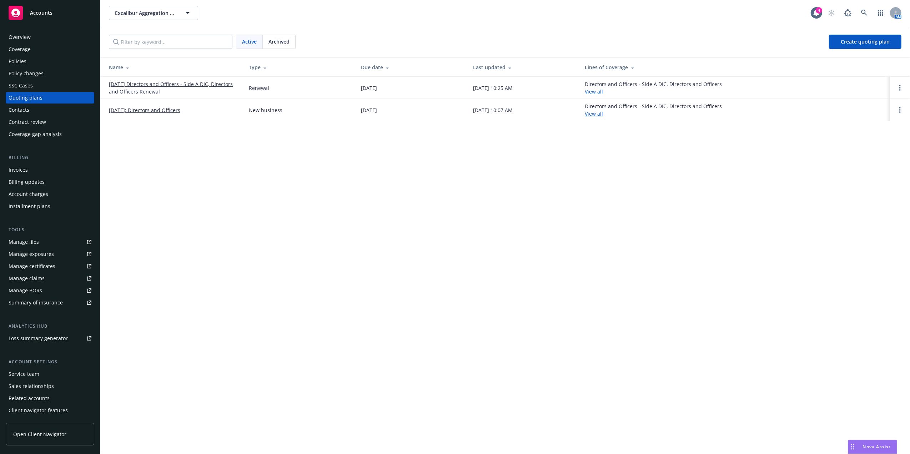
click at [43, 71] on div "Policy changes" at bounding box center [50, 73] width 83 height 11
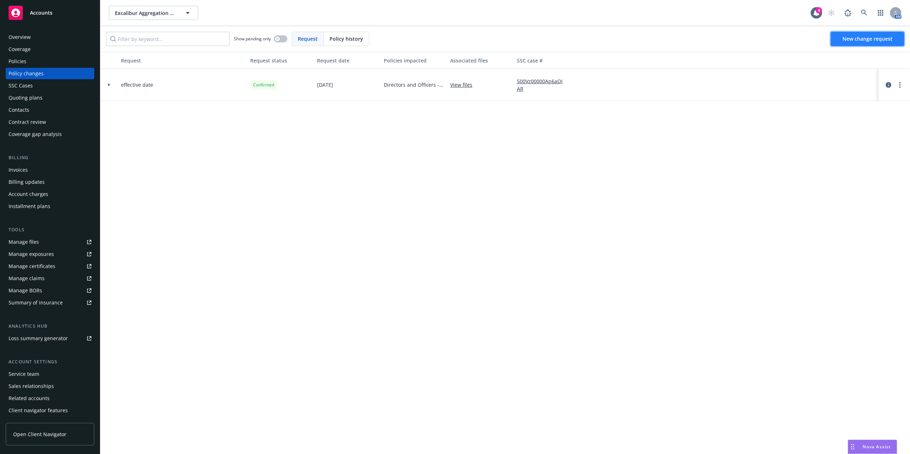
click at [875, 39] on span "New change request" at bounding box center [868, 38] width 50 height 7
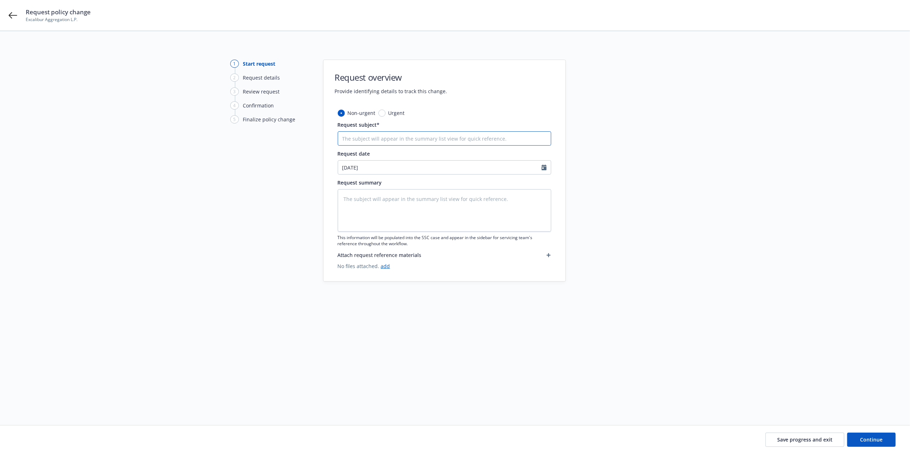
click at [373, 139] on input "Request subject*" at bounding box center [445, 138] width 214 height 14
type textarea "x"
type input "P"
type textarea "x"
type input "Po"
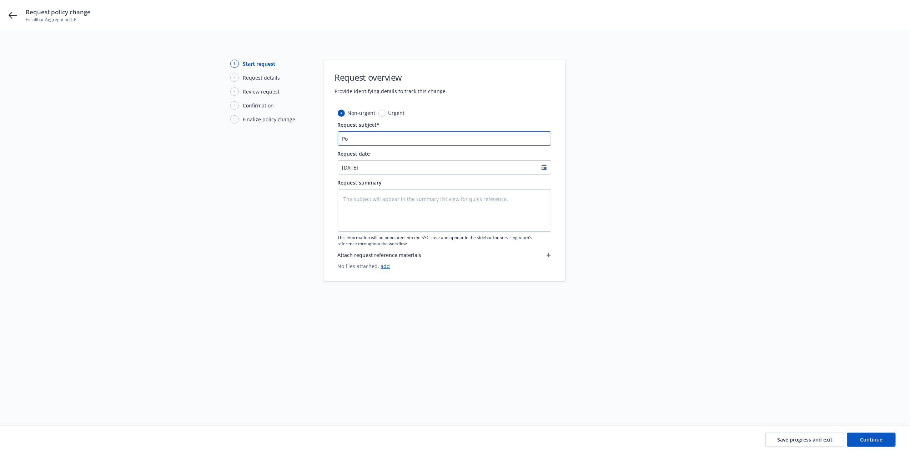
type textarea "x"
type input "Pol"
type textarea "x"
type input "Poli"
type textarea "x"
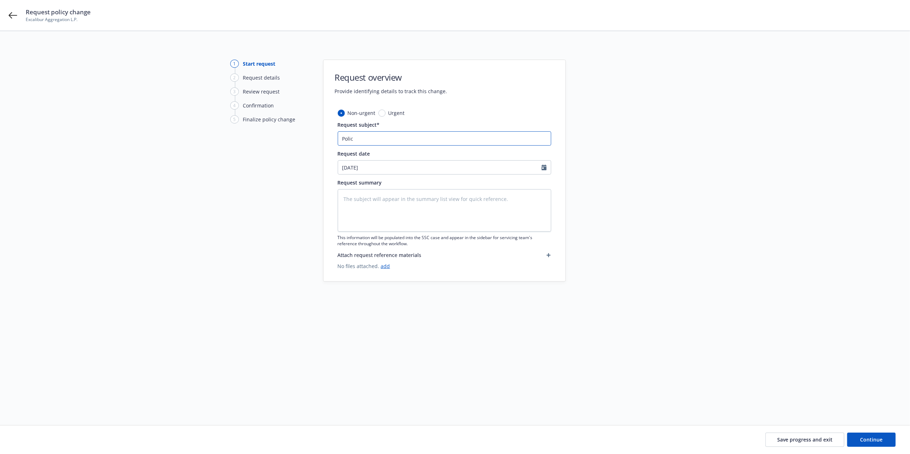
type input "Policy"
type textarea "x"
type input "Policy"
type textarea "x"
type input "Policy E"
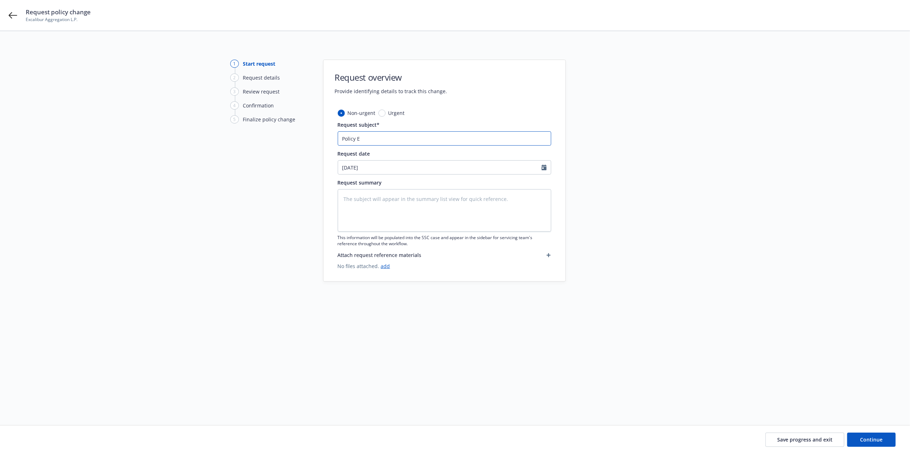
type textarea "x"
type input "Policy Ex"
type textarea "x"
type input "Policy Ext"
type textarea "x"
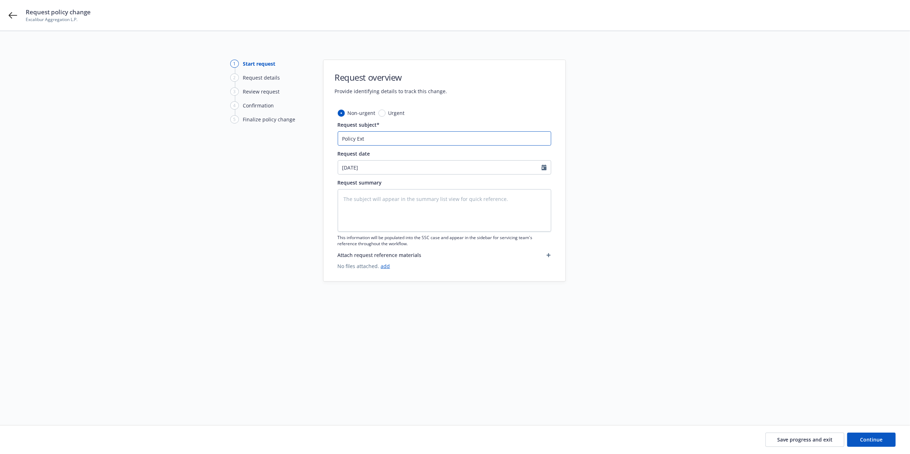
type input "Policy Ext"
type textarea "x"
type input "Policy Ext 0"
type textarea "x"
type input "Policy Ext 08"
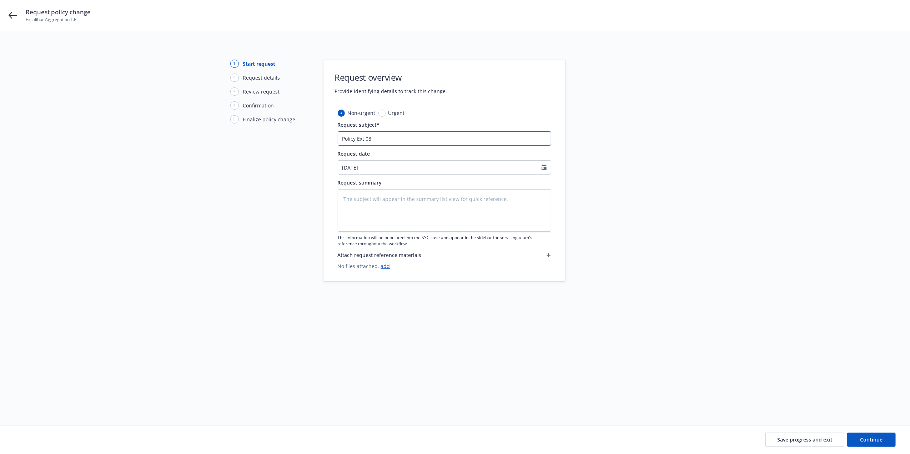
type textarea "x"
type input "Policy Ext 08/"
type textarea "x"
type input "Policy Ext 08/2"
type textarea "x"
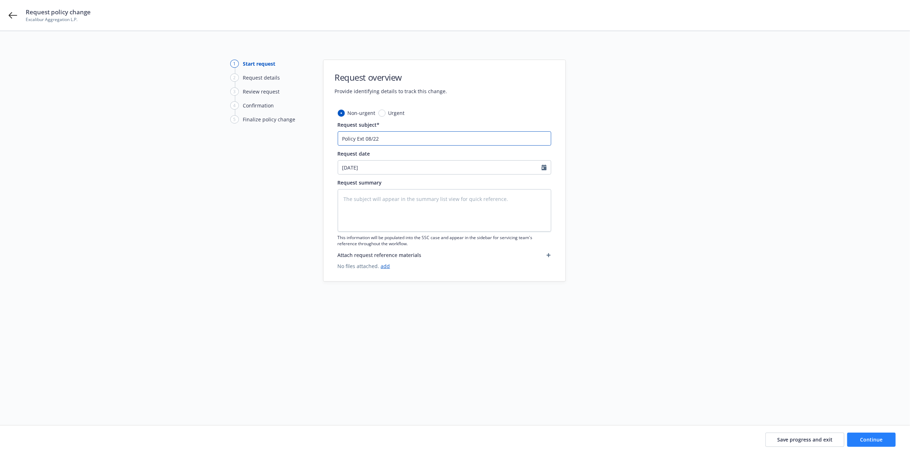
type input "Policy Ext 08/22"
click at [879, 438] on span "Continue" at bounding box center [871, 439] width 22 height 7
type textarea "x"
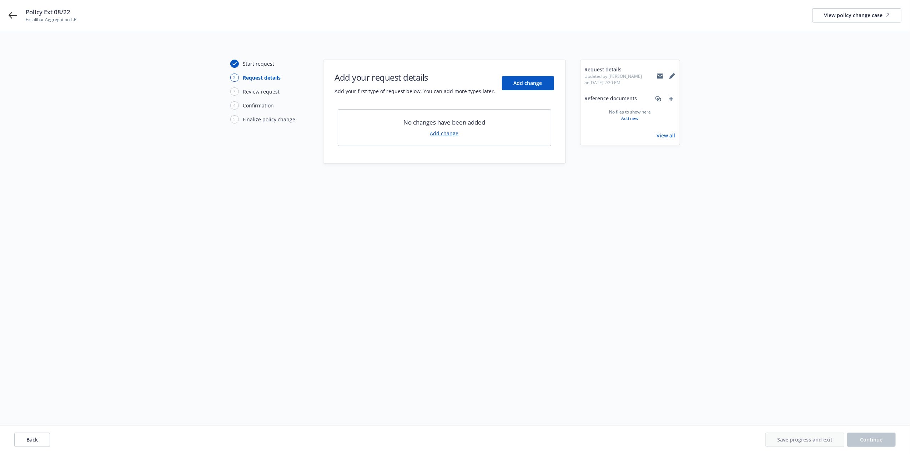
click at [440, 134] on link "Add change" at bounding box center [444, 133] width 29 height 7
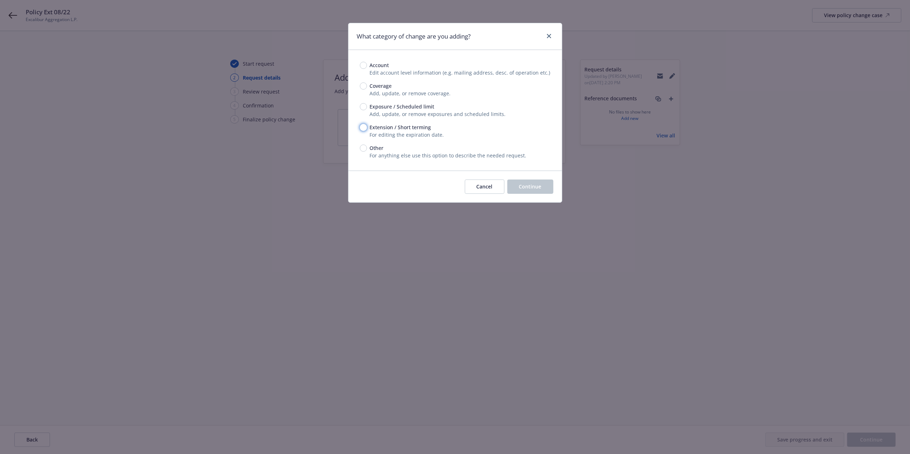
click at [366, 126] on input "Extension / Short terming" at bounding box center [363, 127] width 7 height 7
radio input "true"
click at [532, 190] on span "Continue" at bounding box center [530, 186] width 22 height 7
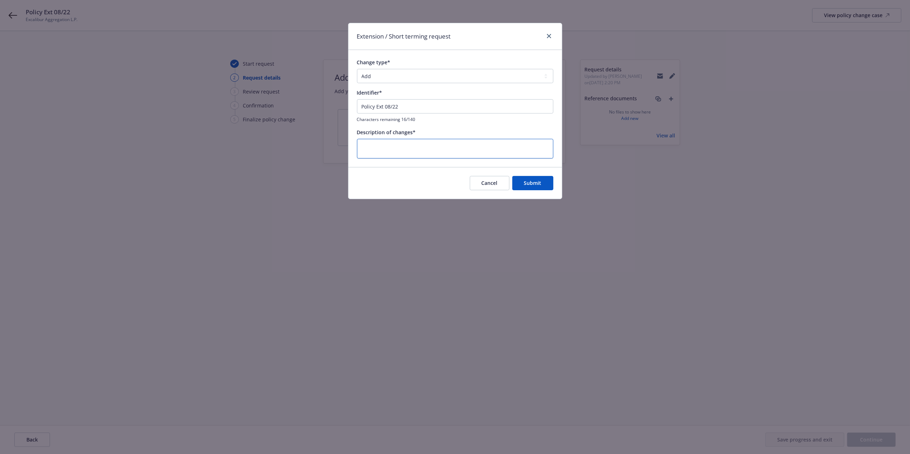
drag, startPoint x: 461, startPoint y: 154, endPoint x: 418, endPoint y: 118, distance: 55.7
click at [460, 153] on textarea at bounding box center [455, 149] width 196 height 20
drag, startPoint x: 420, startPoint y: 112, endPoint x: 229, endPoint y: 81, distance: 193.8
click at [229, 82] on div "Extension / Short terming request Change type* Add Audit Change Remove Identifi…" at bounding box center [455, 227] width 910 height 454
click at [379, 143] on textarea at bounding box center [455, 149] width 196 height 20
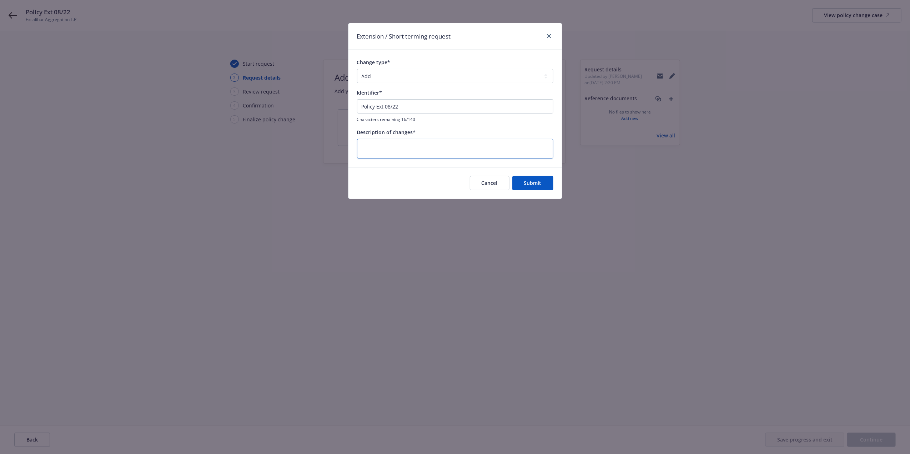
paste textarea "Policy Ext 08/22"
type textarea "x"
type textarea "Policy Ext 08/22"
click at [462, 144] on textarea "Policy Ext 08/22" at bounding box center [455, 149] width 196 height 20
type textarea "x"
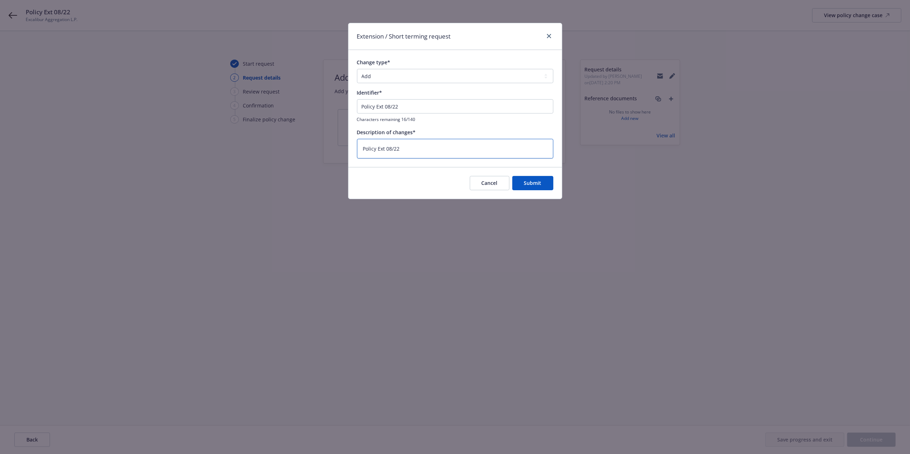
type textarea "Policy Ext 08/22-"
paste textarea "BPRO8116770"
type textarea "x"
type textarea "Policy Ext 08/22-BPRO8116770"
click at [526, 179] on button "Submit" at bounding box center [532, 183] width 41 height 14
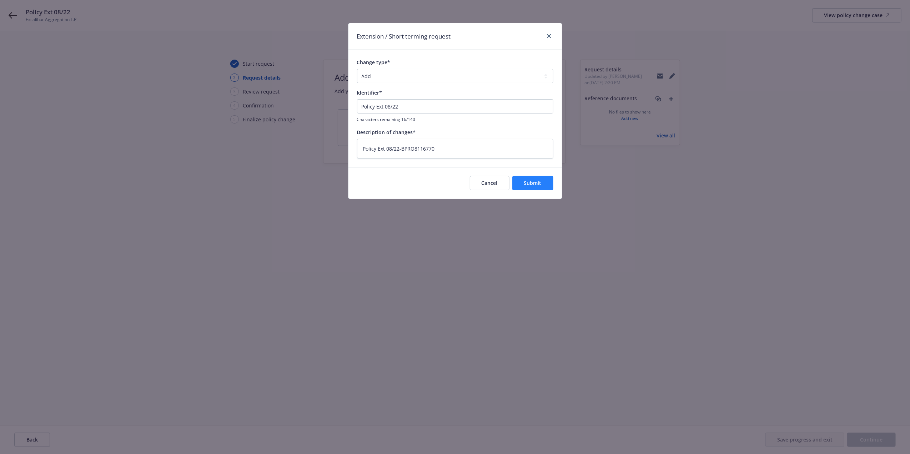
type textarea "x"
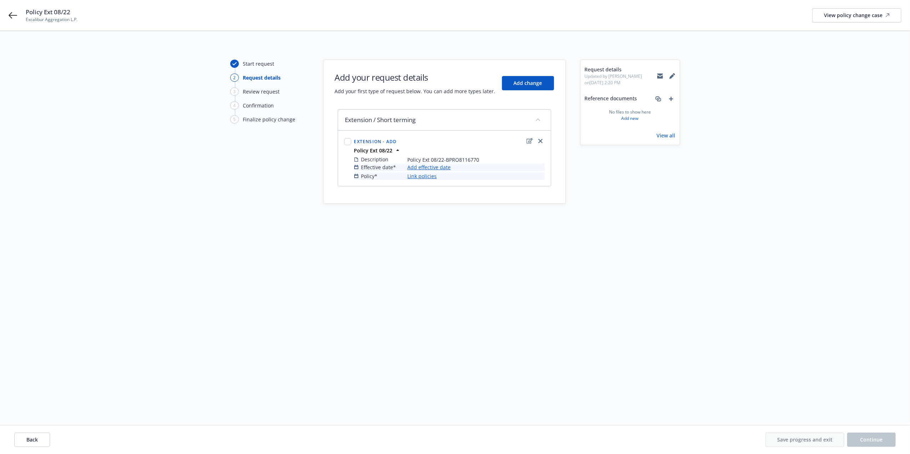
click at [440, 166] on link "Add effective date" at bounding box center [429, 167] width 43 height 7
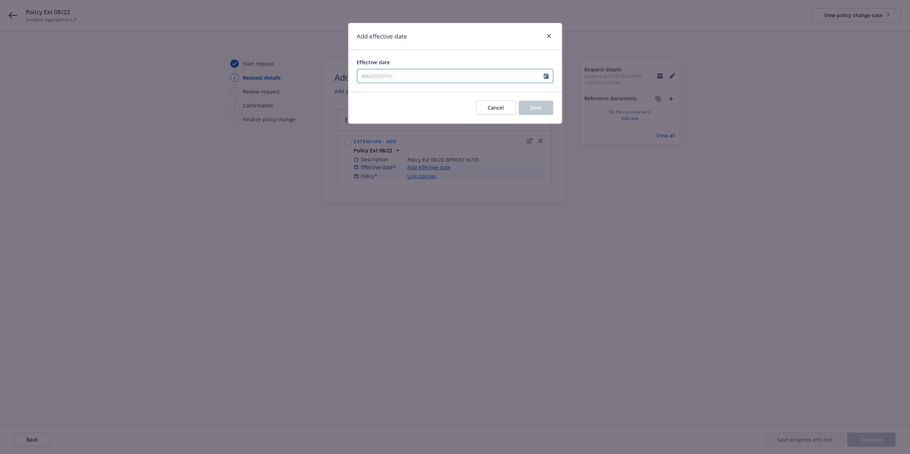
click at [538, 76] on input "Effective date" at bounding box center [450, 76] width 186 height 14
select select "8"
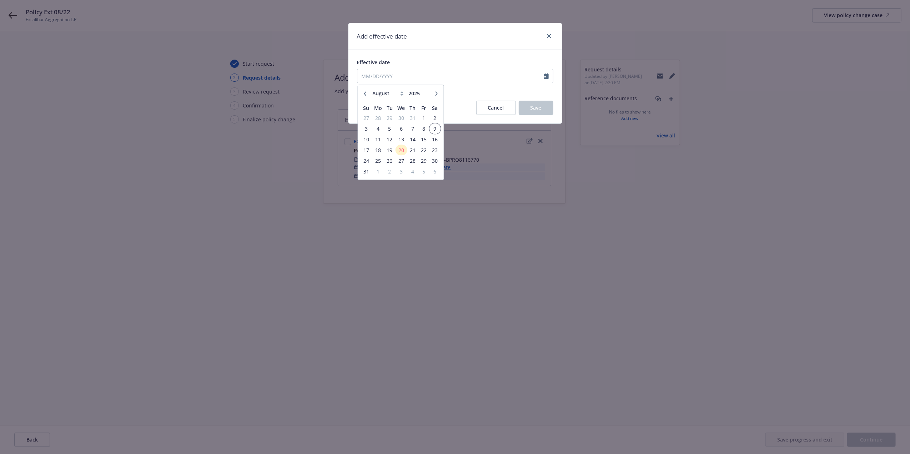
click at [433, 128] on span "9" at bounding box center [435, 128] width 10 height 9
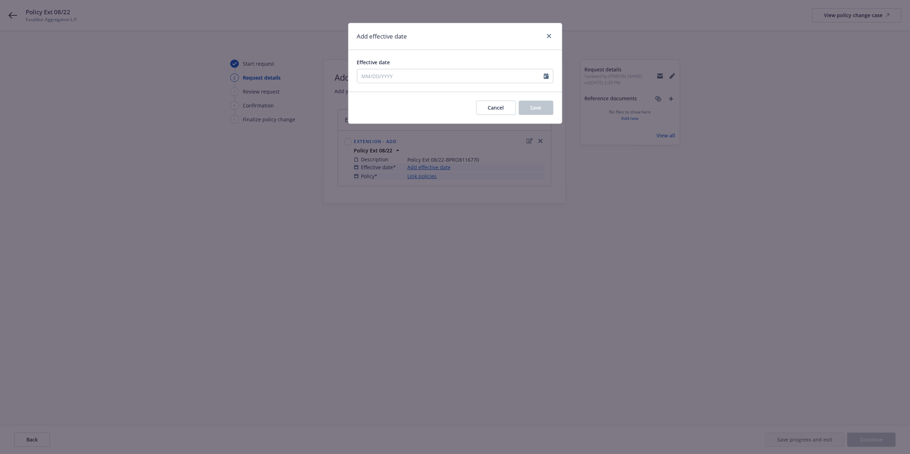
type input "[DATE]"
click at [543, 106] on button "Save" at bounding box center [536, 108] width 35 height 14
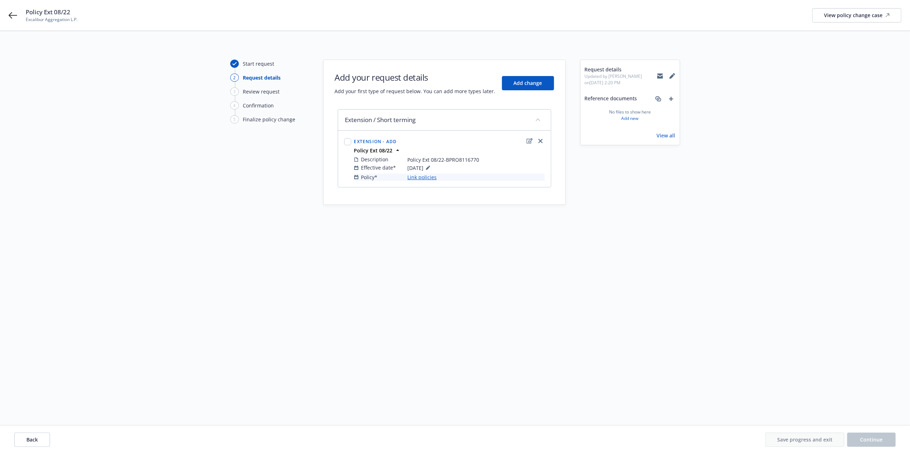
click at [423, 177] on link "Link policies" at bounding box center [422, 177] width 29 height 7
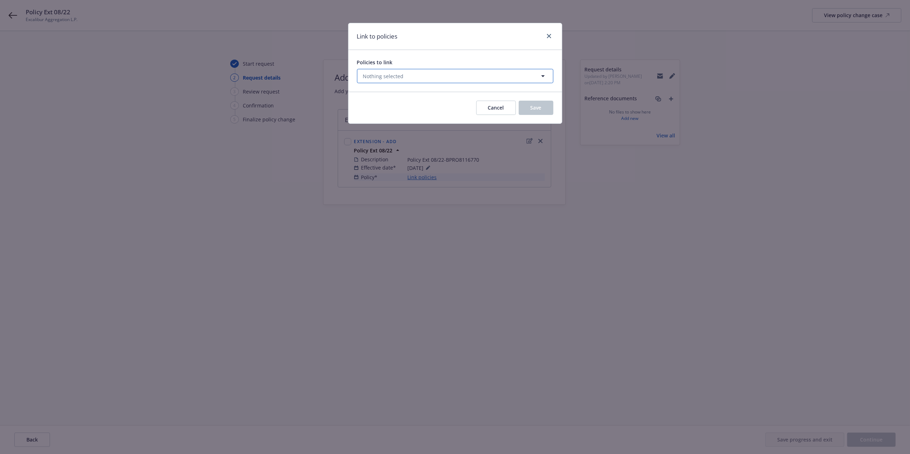
click at [476, 76] on button "Nothing selected" at bounding box center [455, 76] width 196 height 14
select select "ACTIVE"
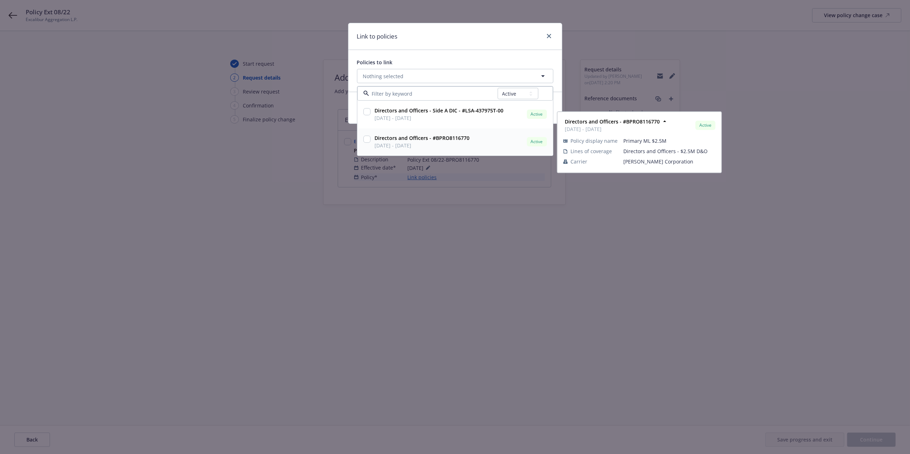
click at [369, 140] on input "checkbox" at bounding box center [366, 139] width 7 height 7
checkbox input "true"
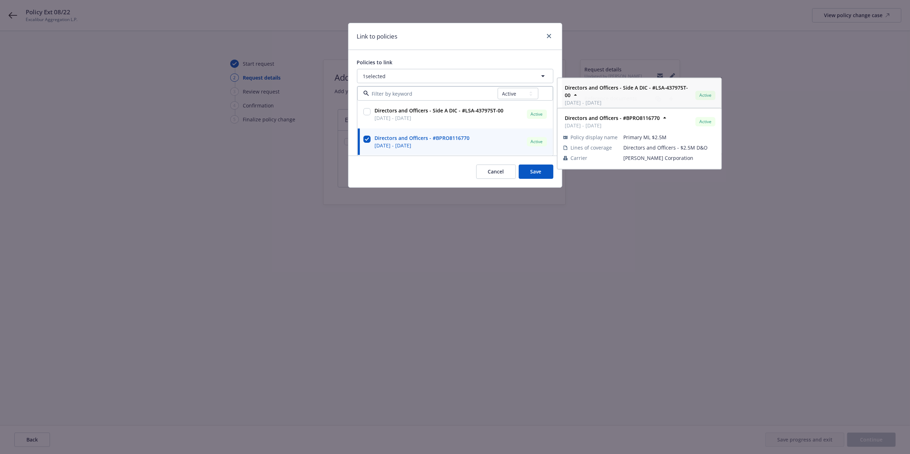
click at [427, 41] on div "Link to policies" at bounding box center [455, 36] width 214 height 27
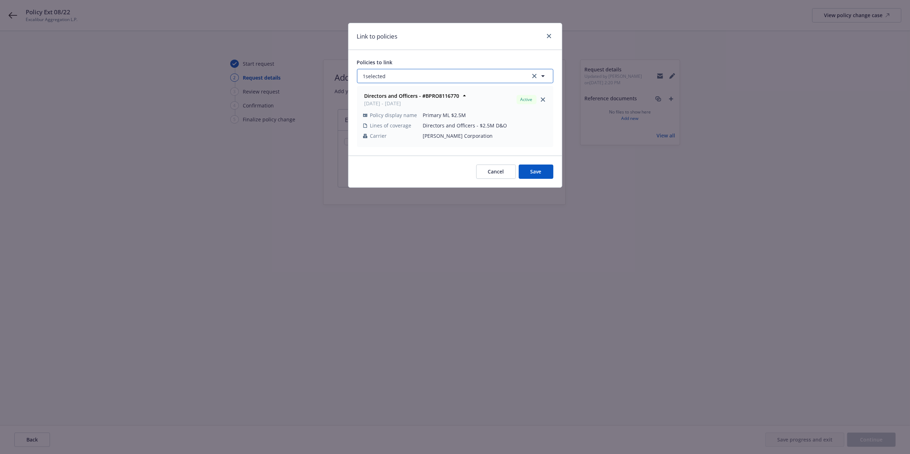
click at [482, 73] on button "1 selected" at bounding box center [455, 76] width 196 height 14
select select "ACTIVE"
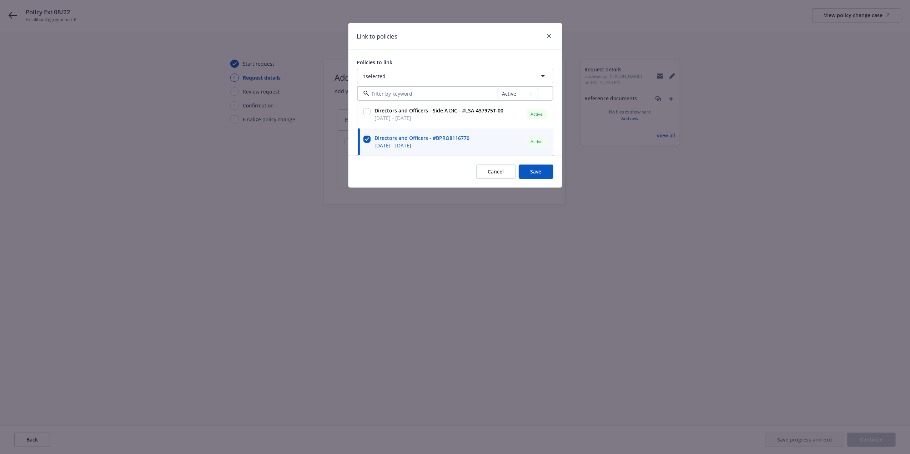
drag, startPoint x: 436, startPoint y: 119, endPoint x: 435, endPoint y: 56, distance: 62.1
click at [435, 56] on div "Policies to link 1 selected All Active Upcoming Expired Cancelled Directors and…" at bounding box center [455, 103] width 214 height 106
click at [528, 174] on button "Save" at bounding box center [536, 172] width 35 height 14
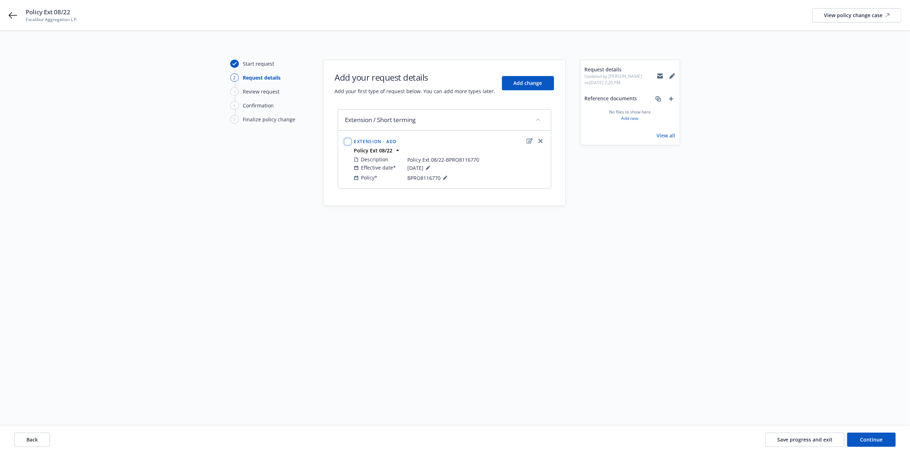
click at [345, 141] on input "checkbox" at bounding box center [347, 141] width 7 height 7
checkbox input "true"
click at [873, 440] on span "Continue" at bounding box center [871, 439] width 22 height 7
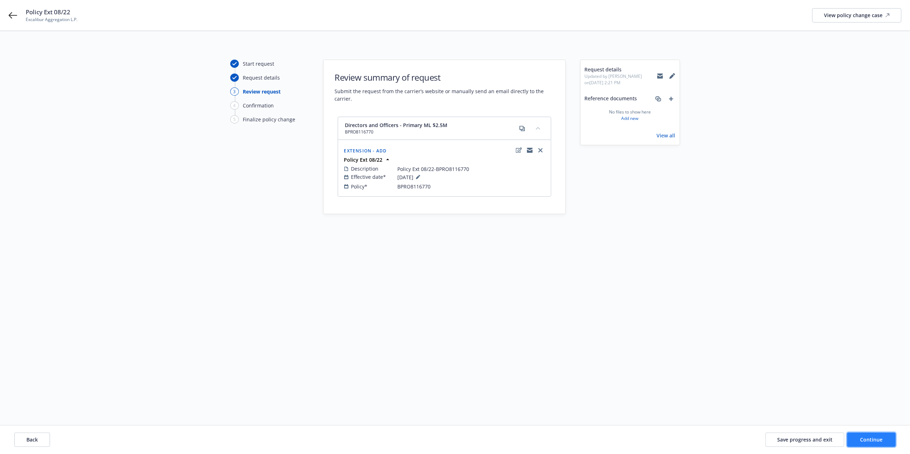
click at [872, 435] on button "Continue" at bounding box center [871, 440] width 49 height 14
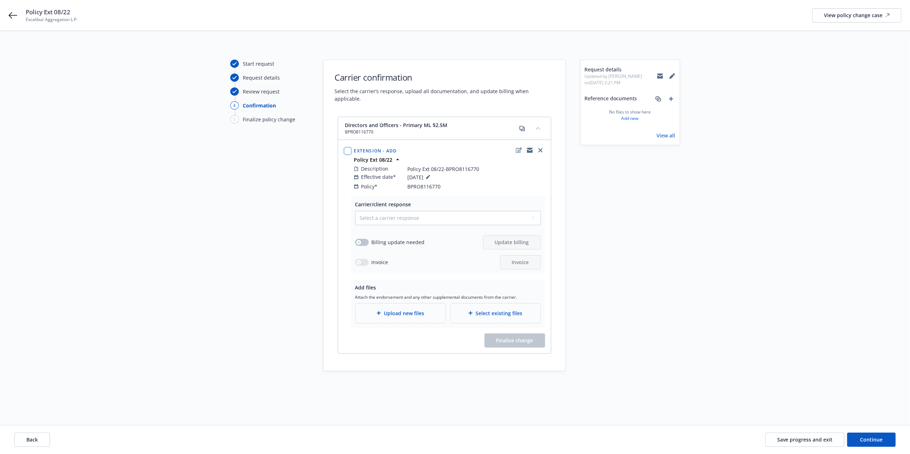
click at [345, 147] on input "checkbox" at bounding box center [347, 150] width 7 height 7
checkbox input "true"
click at [382, 214] on select "Select a carrier response Accepted Accepted with revision No endorsement needed…" at bounding box center [448, 218] width 186 height 14
select select "ACCEPTED"
click at [355, 211] on select "Select a carrier response Accepted Accepted with revision No endorsement needed…" at bounding box center [448, 218] width 186 height 14
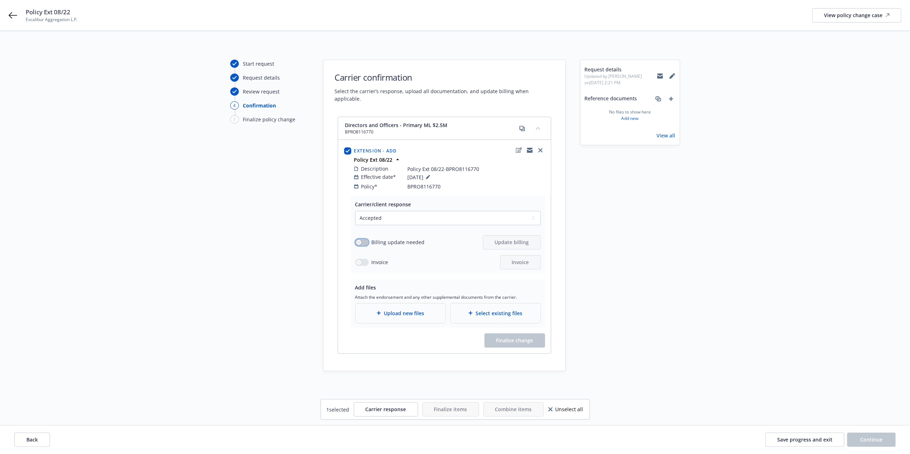
click at [361, 240] on div "button" at bounding box center [358, 242] width 5 height 5
click at [517, 239] on span "Update billing" at bounding box center [512, 242] width 34 height 7
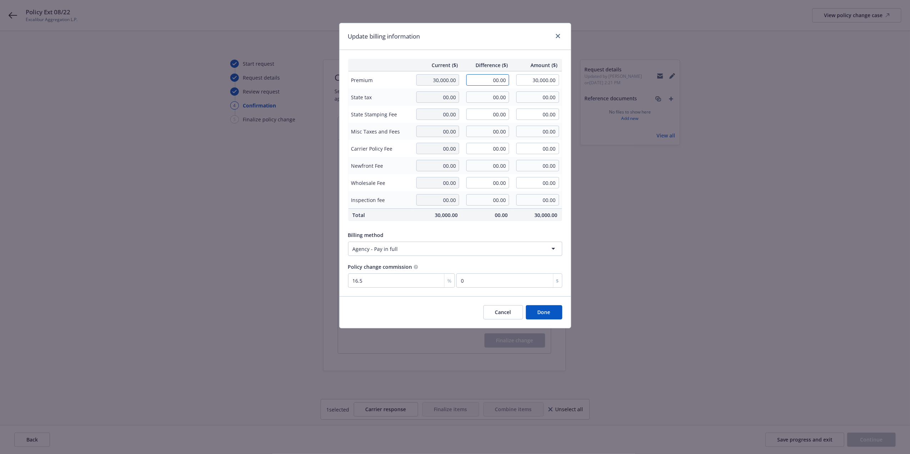
click at [492, 79] on input "00.00" at bounding box center [487, 79] width 43 height 11
paste input "1,069"
type input "1,069.00"
type input "31,069.00"
type input "176.39"
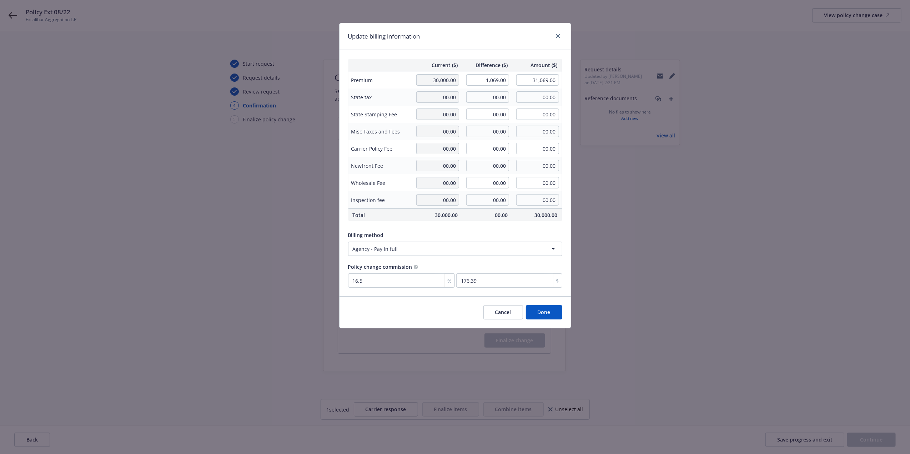
click at [396, 116] on span "State Stamping Fee" at bounding box center [380, 114] width 58 height 7
click at [544, 316] on button "Done" at bounding box center [544, 312] width 36 height 14
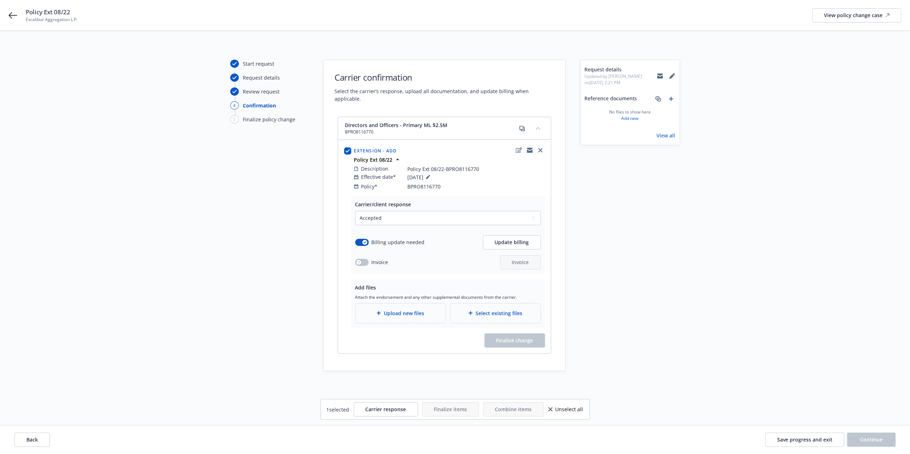
click at [436, 313] on div "Upload new files" at bounding box center [401, 313] width 90 height 20
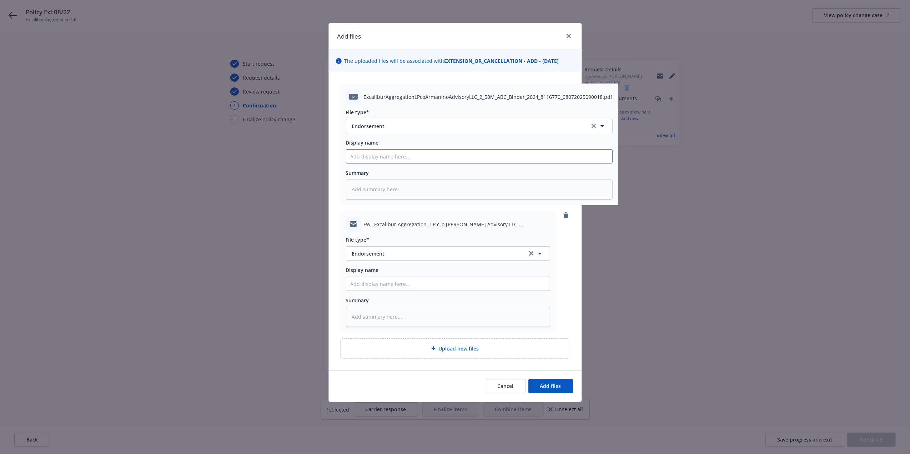
click at [379, 154] on input "Display name" at bounding box center [479, 157] width 266 height 14
paste input "1,069"
type textarea "x"
type input "1,069"
type textarea "x"
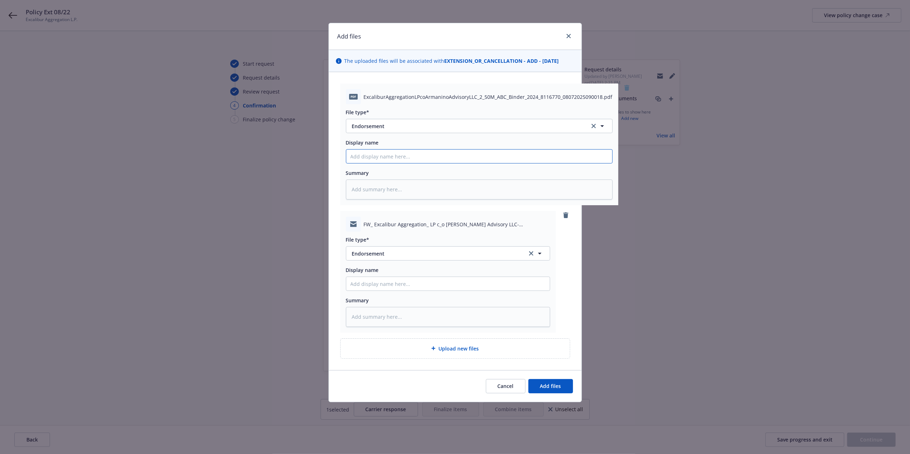
click at [396, 156] on input "Display name" at bounding box center [479, 157] width 266 height 14
paste input "BPRO8116770"
type textarea "x"
type input "BPRO8116770"
type textarea "x"
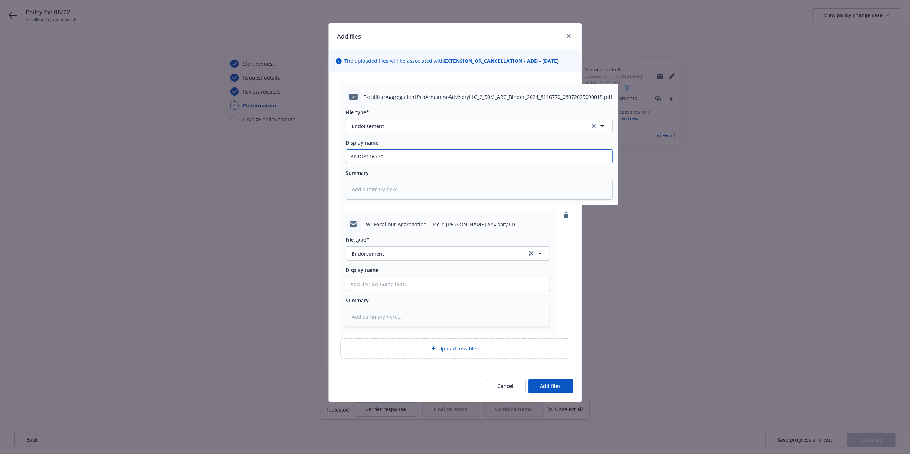
type input "BPRO8116770"
type textarea "x"
type input "BPRO8116770 E"
type textarea "x"
type input "BPRO8116770 En"
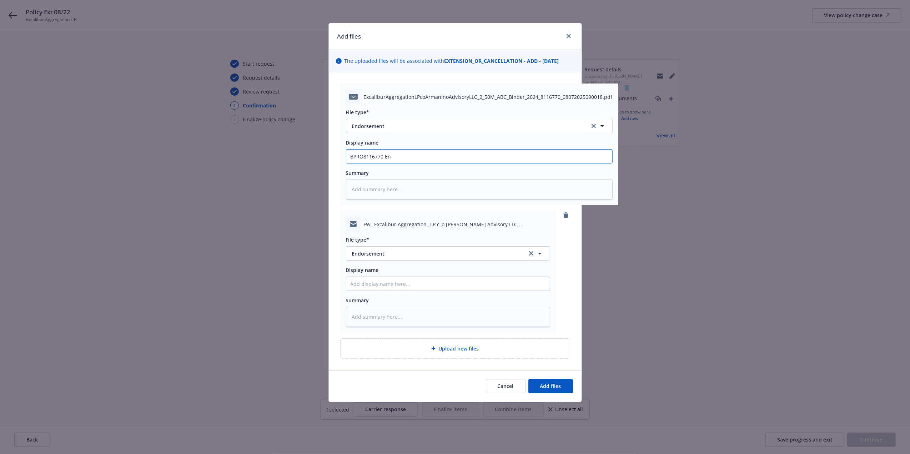
type textarea "x"
type input "BPRO8116770 End"
type textarea "x"
type input "BPRO8116770 Endor"
type textarea "x"
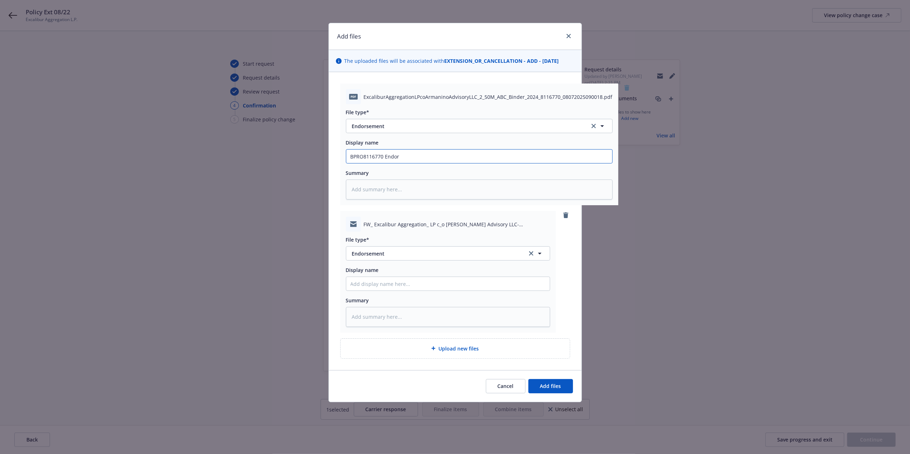
type input "BPRO8116770 Endors"
type textarea "x"
type input "BPRO8116770 Endorsem"
type textarea "x"
type input "BPRO8116770 Endorsemen"
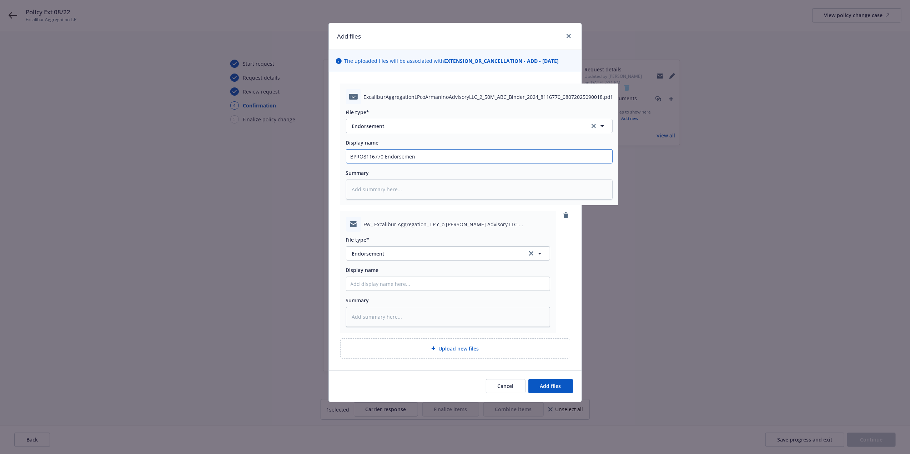
type textarea "x"
type input "BPRO8116770 Endorsement"
type textarea "x"
type input "BPRO8116770 Endorsement E"
type textarea "x"
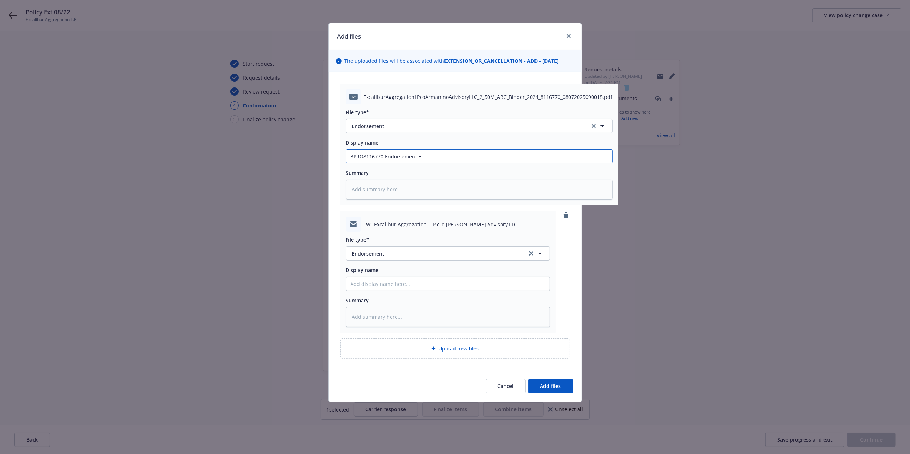
type input "BPRO8116770 Endorsement Ex"
type textarea "x"
type input "BPRO8116770 Endorsement Ext"
type textarea "x"
type input "BPRO8116770 Endorsement Ext"
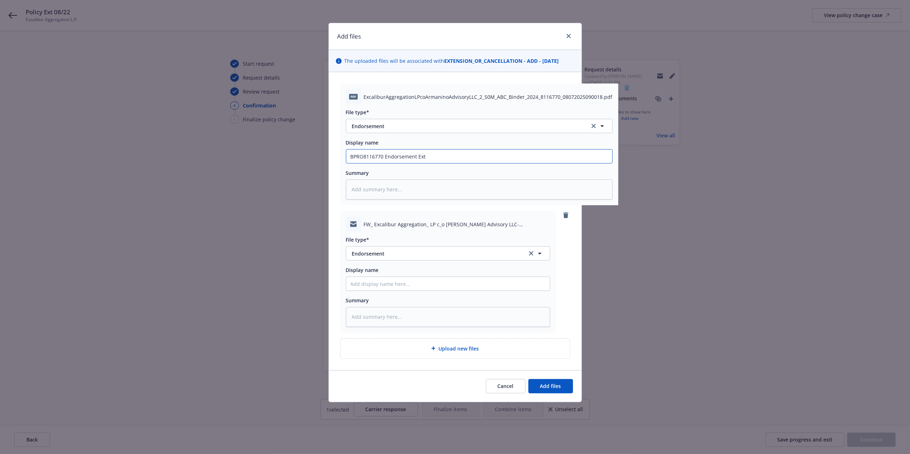
type textarea "x"
type input "BPRO8116770 Endorsement Ext 0"
type textarea "x"
type input "BPRO8116770 Endorsement Ext 08"
type textarea "x"
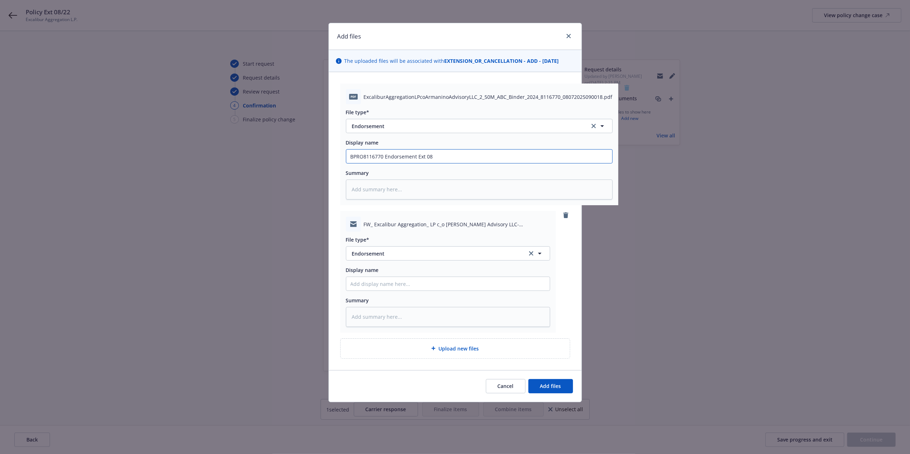
type input "BPRO8116770 Endorsement Ext 08."
type textarea "x"
type input "BPRO8116770 Endorsement Ext 08"
type textarea "x"
type input "BPRO8116770 Endorsement Ext 08."
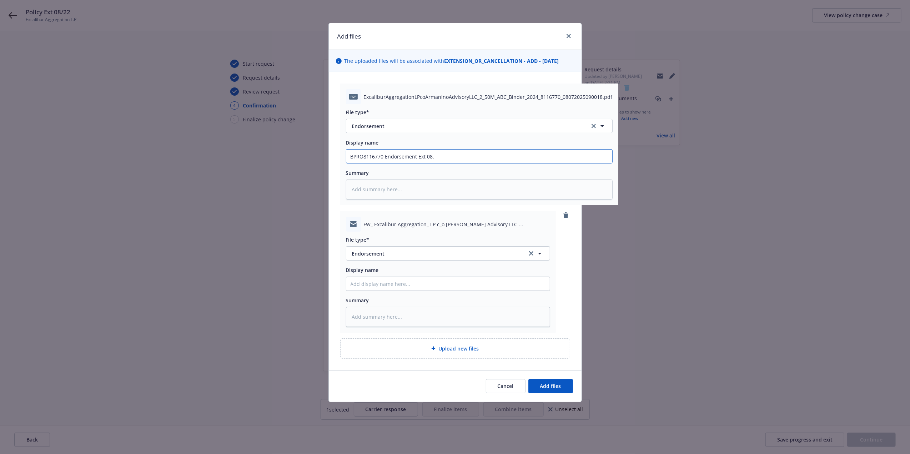
type textarea "x"
type input "BPRO8116770 Endorsement Ext 08.2"
type textarea "x"
type input "BPRO8116770 Endorsement Ext 08.22"
click at [440, 253] on span "Endorsement" at bounding box center [434, 253] width 165 height 7
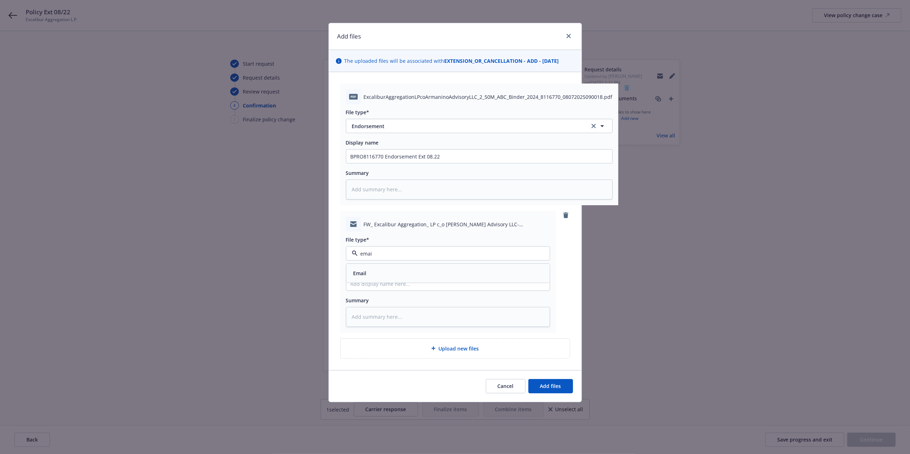
type input "email"
click at [387, 267] on div "Email" at bounding box center [448, 273] width 204 height 19
drag, startPoint x: 453, startPoint y: 154, endPoint x: 321, endPoint y: 159, distance: 131.5
click at [320, 158] on div "Add files The uploaded files will be associated with EXTENSION_OR_CANCELLATION …" at bounding box center [455, 227] width 910 height 454
click at [404, 163] on input "Display name" at bounding box center [479, 157] width 266 height 14
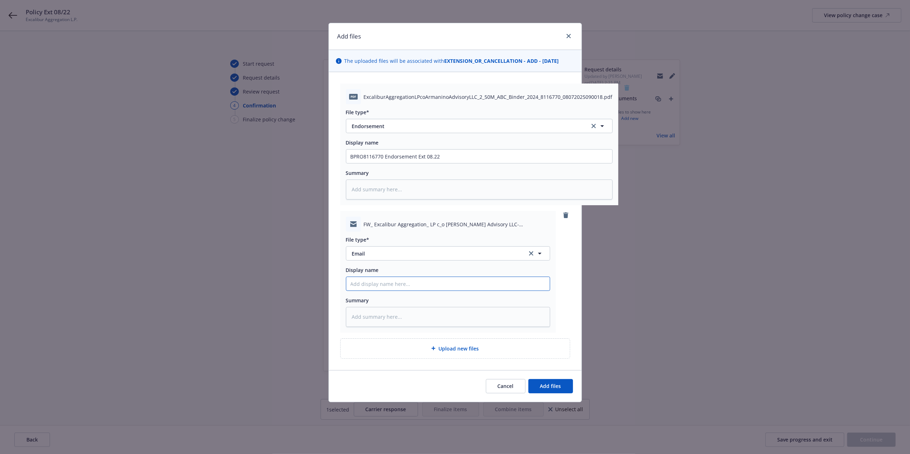
paste input "BPRO8116770 Endorsement Ext 08.22"
type textarea "x"
type input "BPRO8116770 Endorsement Ext 08.22"
type textarea "x"
type input "BPRO8116770 Endorsement Ext 08.22"
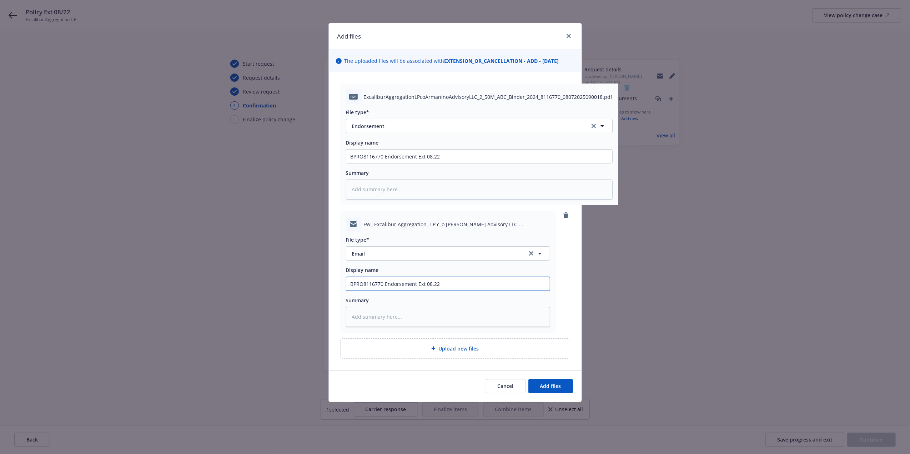
type textarea "x"
type input "BPRO8116770 Endorsement Ext 08.22 Em"
type textarea "x"
type input "BPRO8116770 Endorsement Ext 08.22 Emai"
type textarea "x"
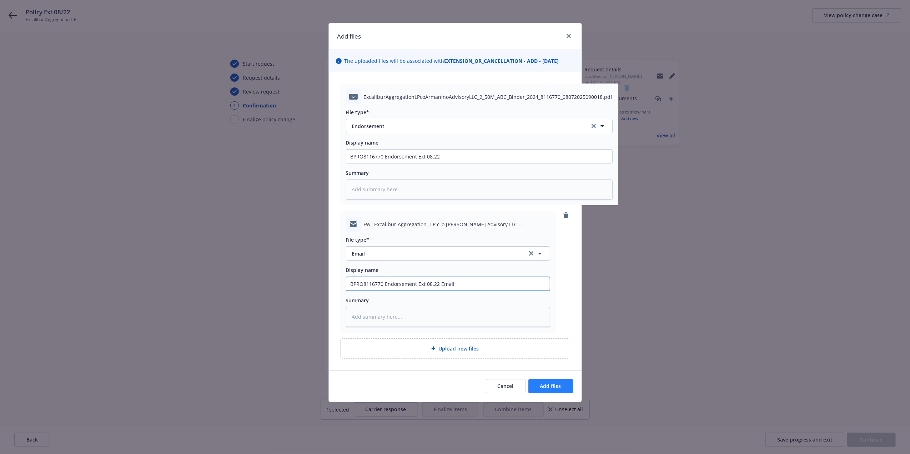
type input "BPRO8116770 Endorsement Ext 08.22 Email"
click at [561, 386] on button "Add files" at bounding box center [550, 386] width 45 height 14
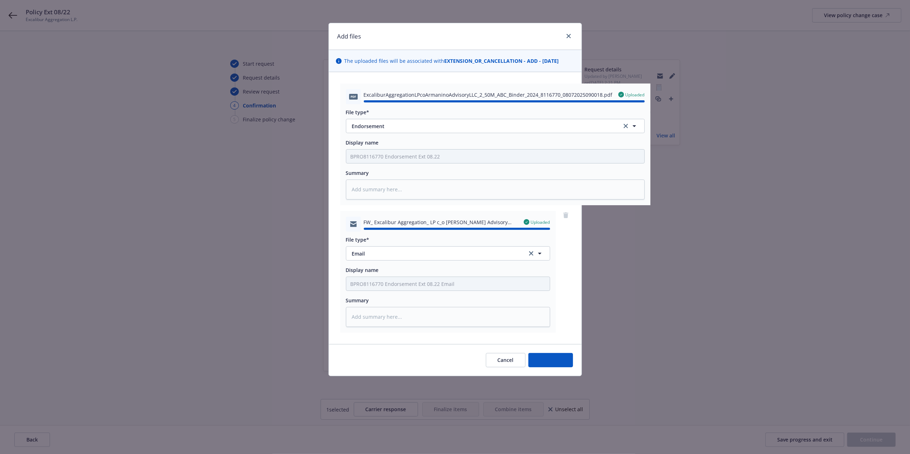
type textarea "x"
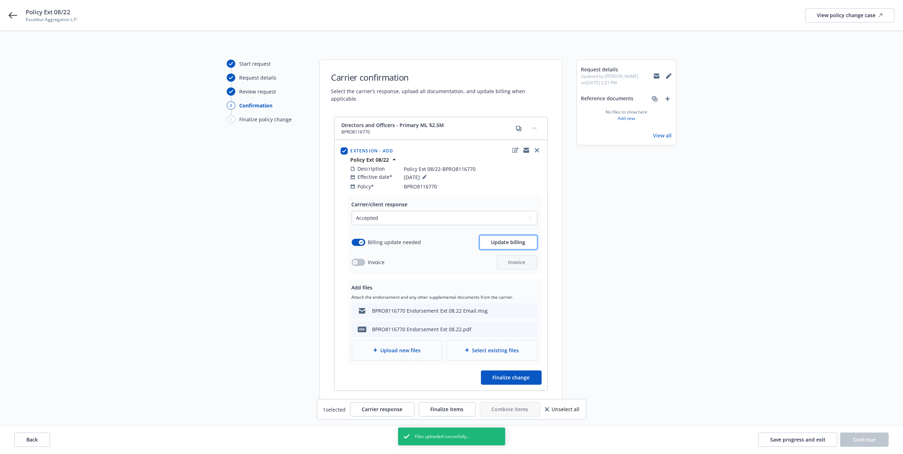
click at [523, 239] on span "Update billing" at bounding box center [508, 242] width 34 height 7
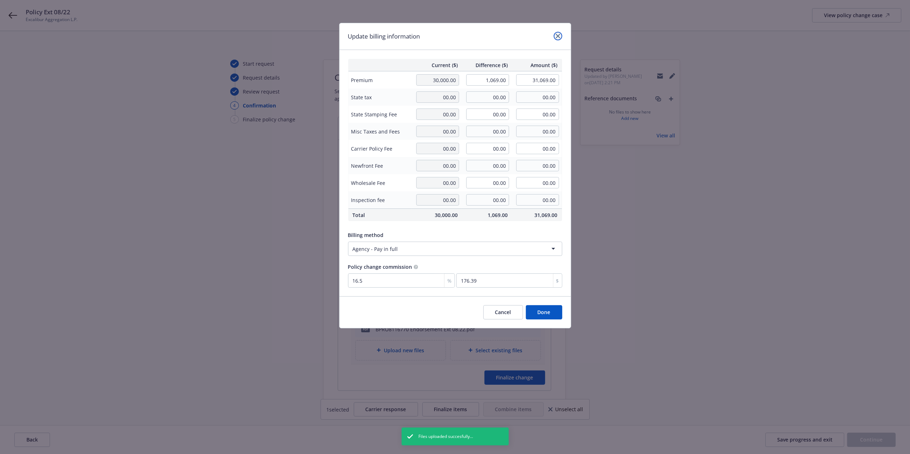
click at [561, 37] on link "close" at bounding box center [558, 36] width 9 height 9
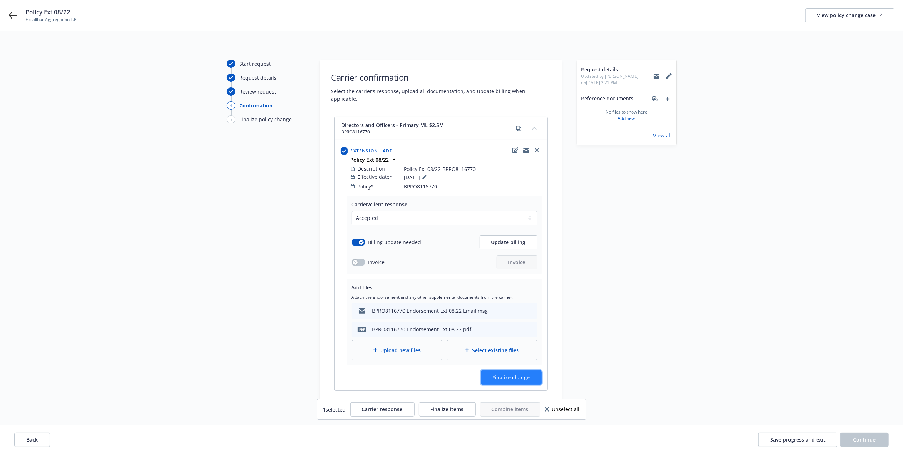
click at [498, 374] on span "Finalize change" at bounding box center [511, 377] width 37 height 7
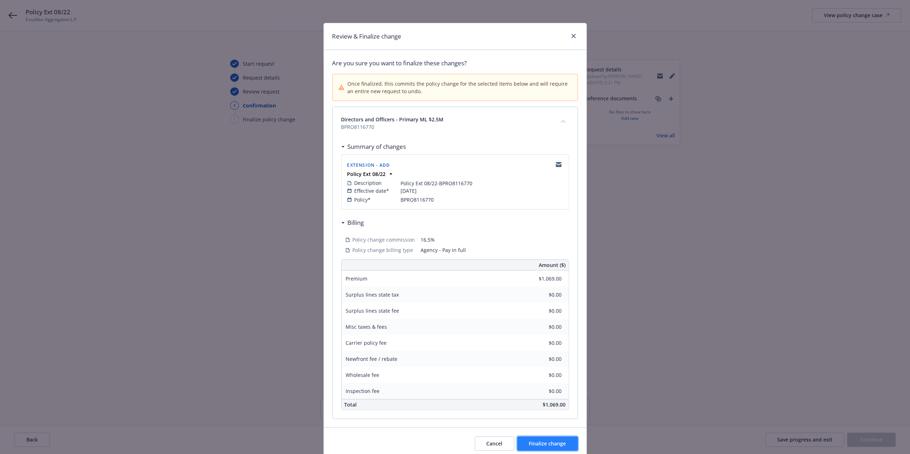
click at [528, 442] on button "Finalize change" at bounding box center [547, 444] width 61 height 14
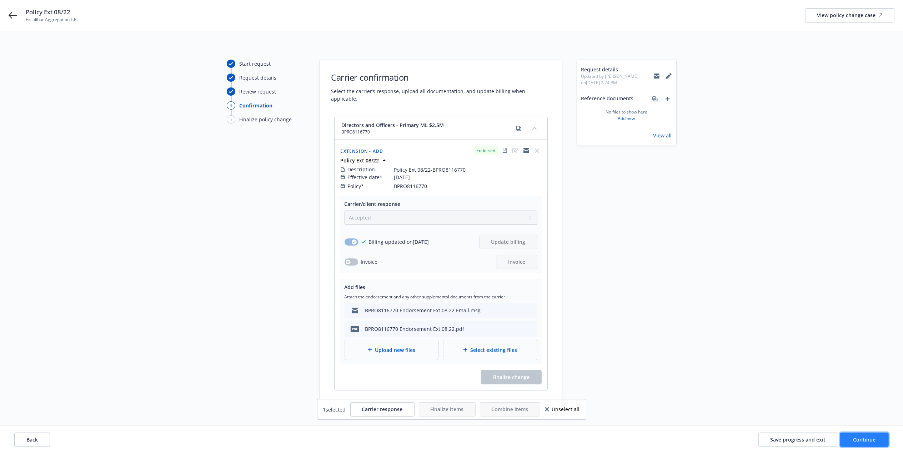
click at [856, 434] on button "Continue" at bounding box center [864, 440] width 49 height 14
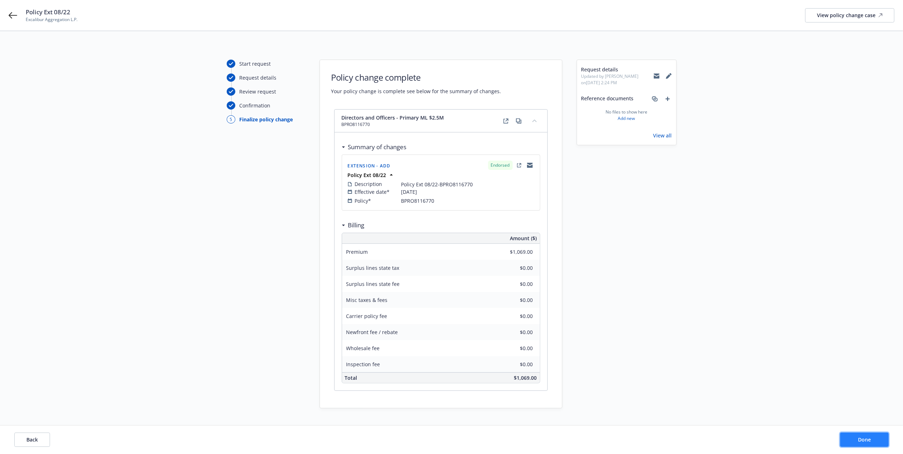
click at [862, 437] on span "Done" at bounding box center [864, 439] width 13 height 7
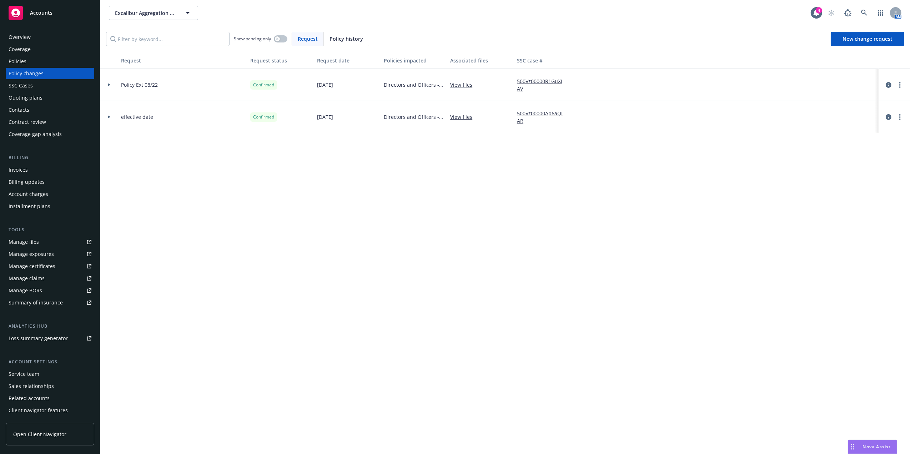
click at [39, 170] on div "Invoices" at bounding box center [50, 169] width 83 height 11
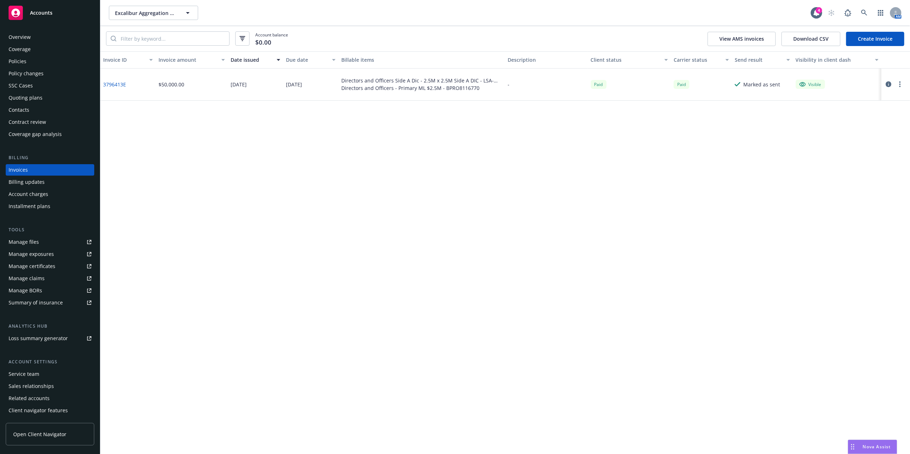
click at [866, 41] on link "Create Invoice" at bounding box center [875, 39] width 58 height 14
